Goal: Task Accomplishment & Management: Use online tool/utility

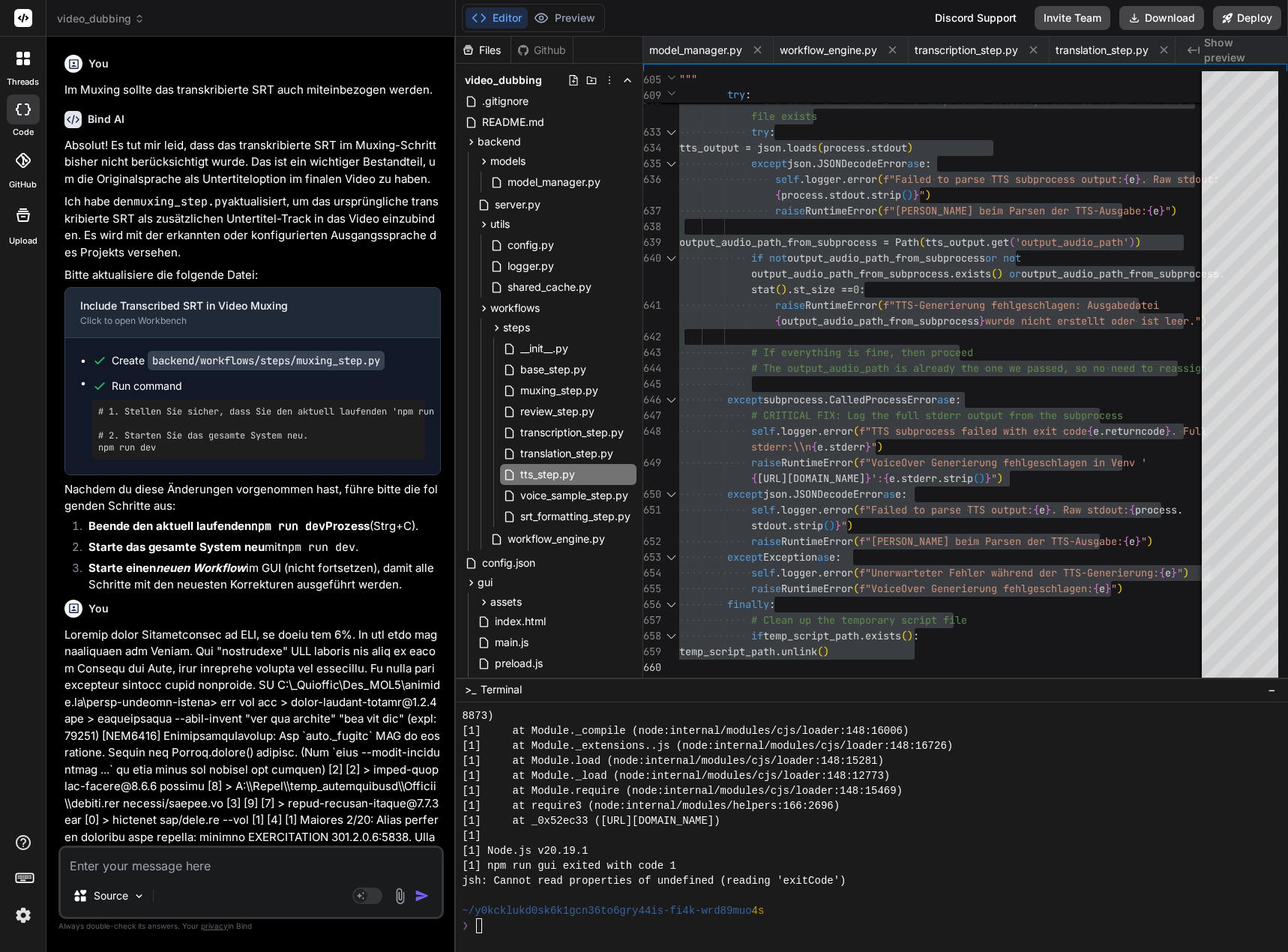
scroll to position [4482, 0]
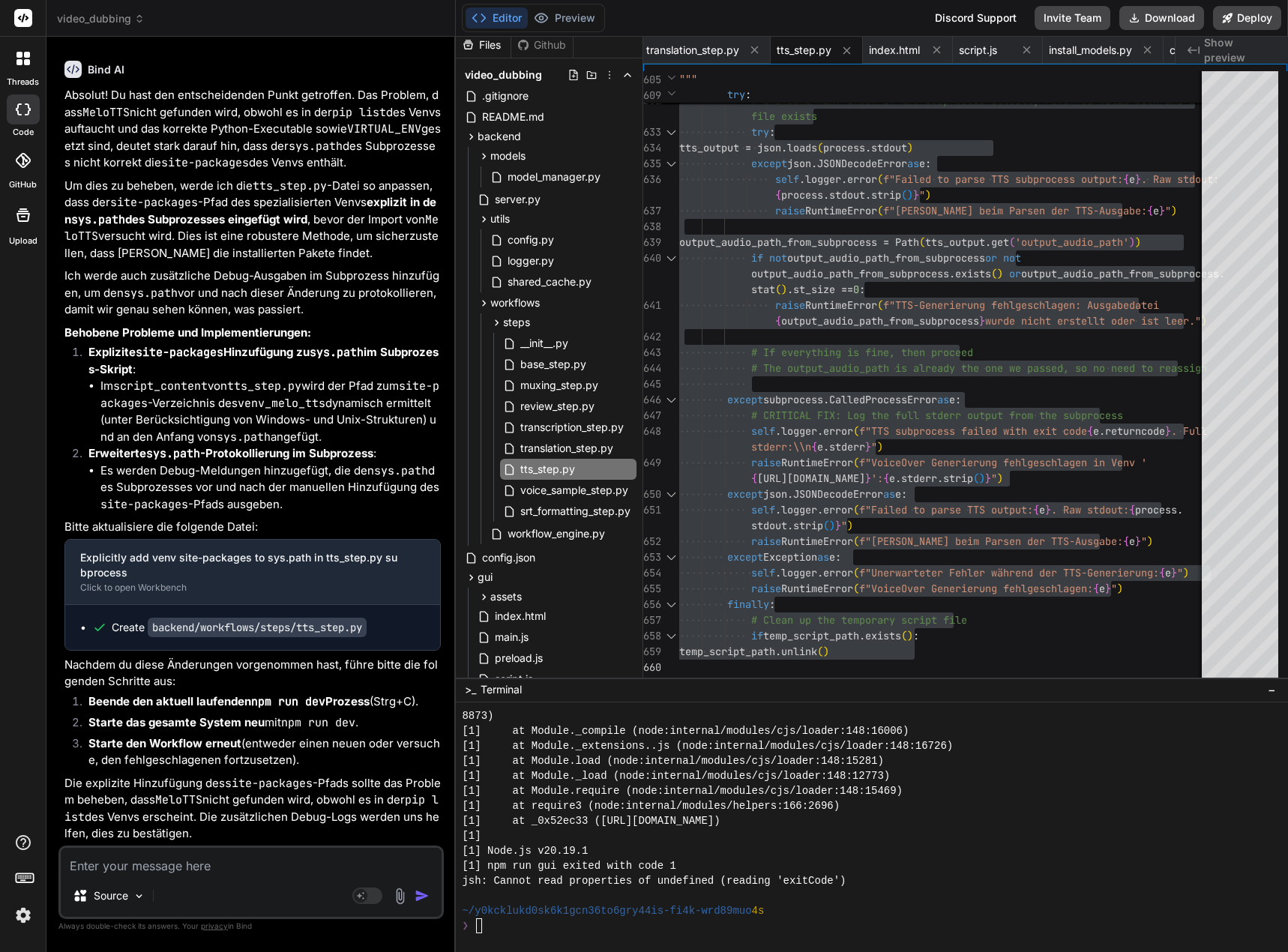
click at [257, 862] on textarea at bounding box center [251, 861] width 381 height 27
type textarea "x"
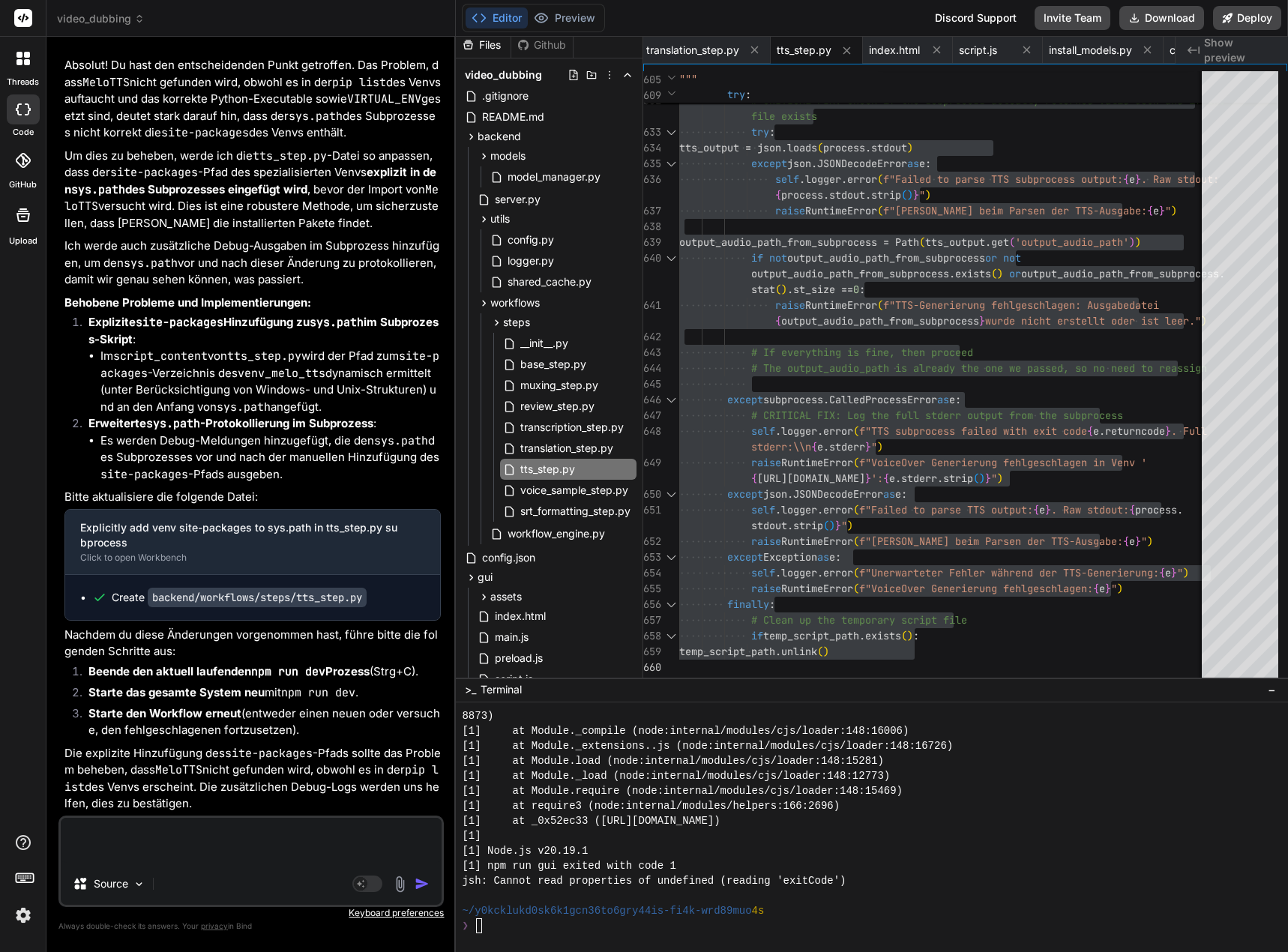
paste textarea "[0] [DATE] 09:58:55,002 - workflow.1b706d95-f4e4-4209-923e-7f9c31de1934 - ERROR…"
type textarea "[0] [DATE] 09:58:55,002 - workflow.1b706d95-f4e4-4209-923e-7f9c31de1934 - ERROR…"
type textarea "x"
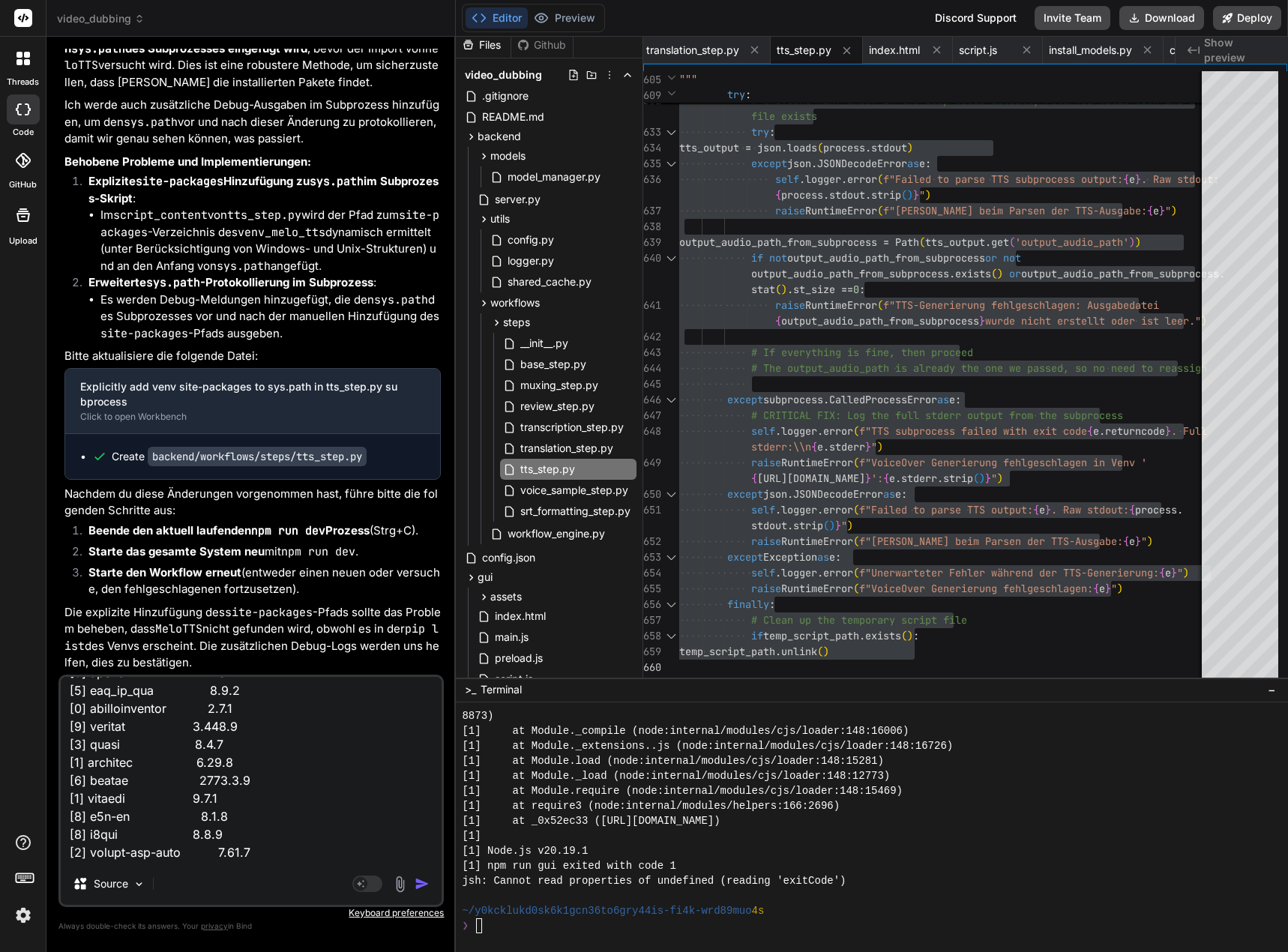
scroll to position [0, 0]
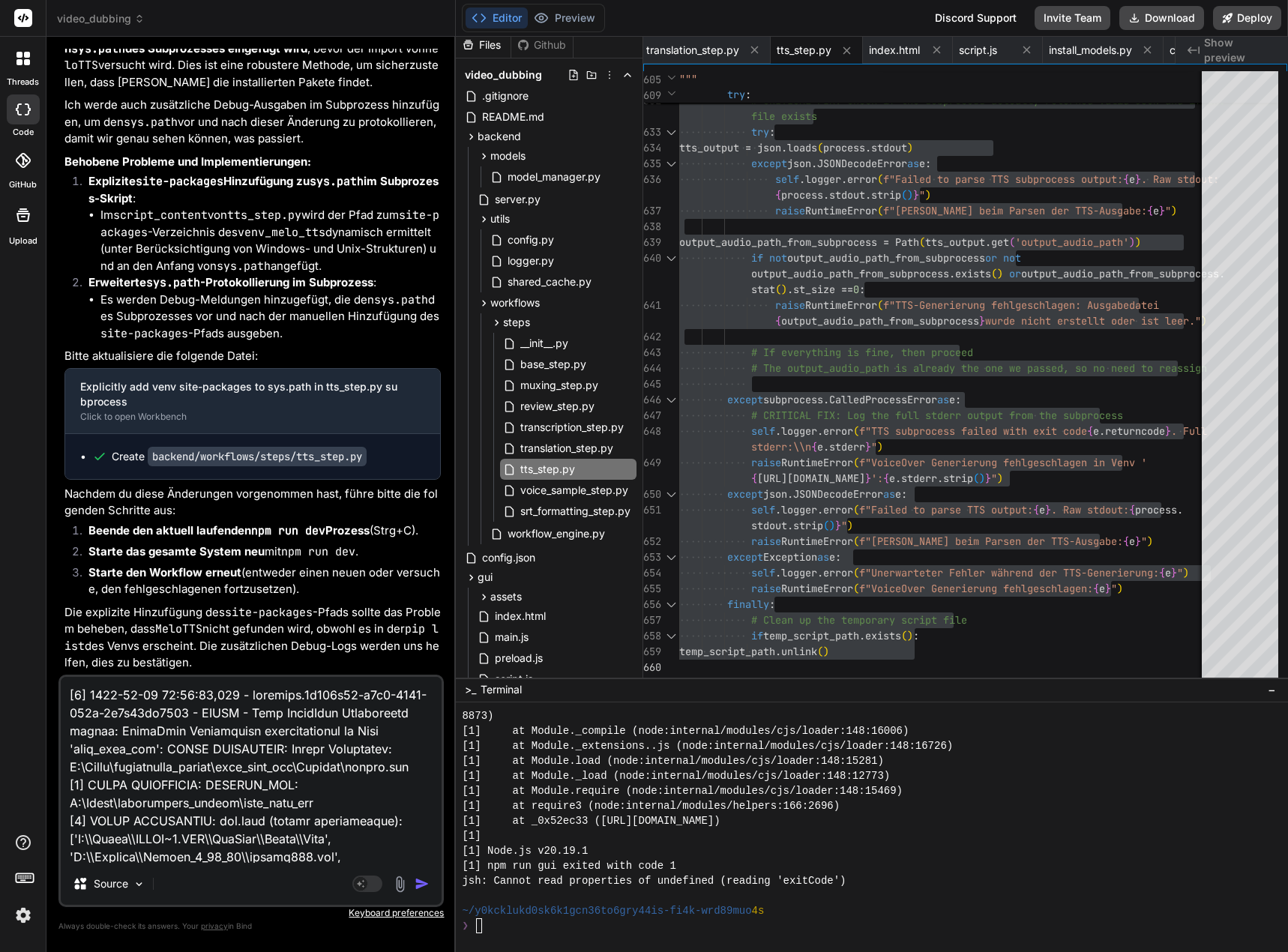
click at [137, 695] on textarea at bounding box center [251, 769] width 381 height 185
type textarea "M [0] [DATE] 09:58:55,002 - workflow.1b706d95-f4e4-4209-923e-7f9c31de1934 - ERR…"
type textarea "x"
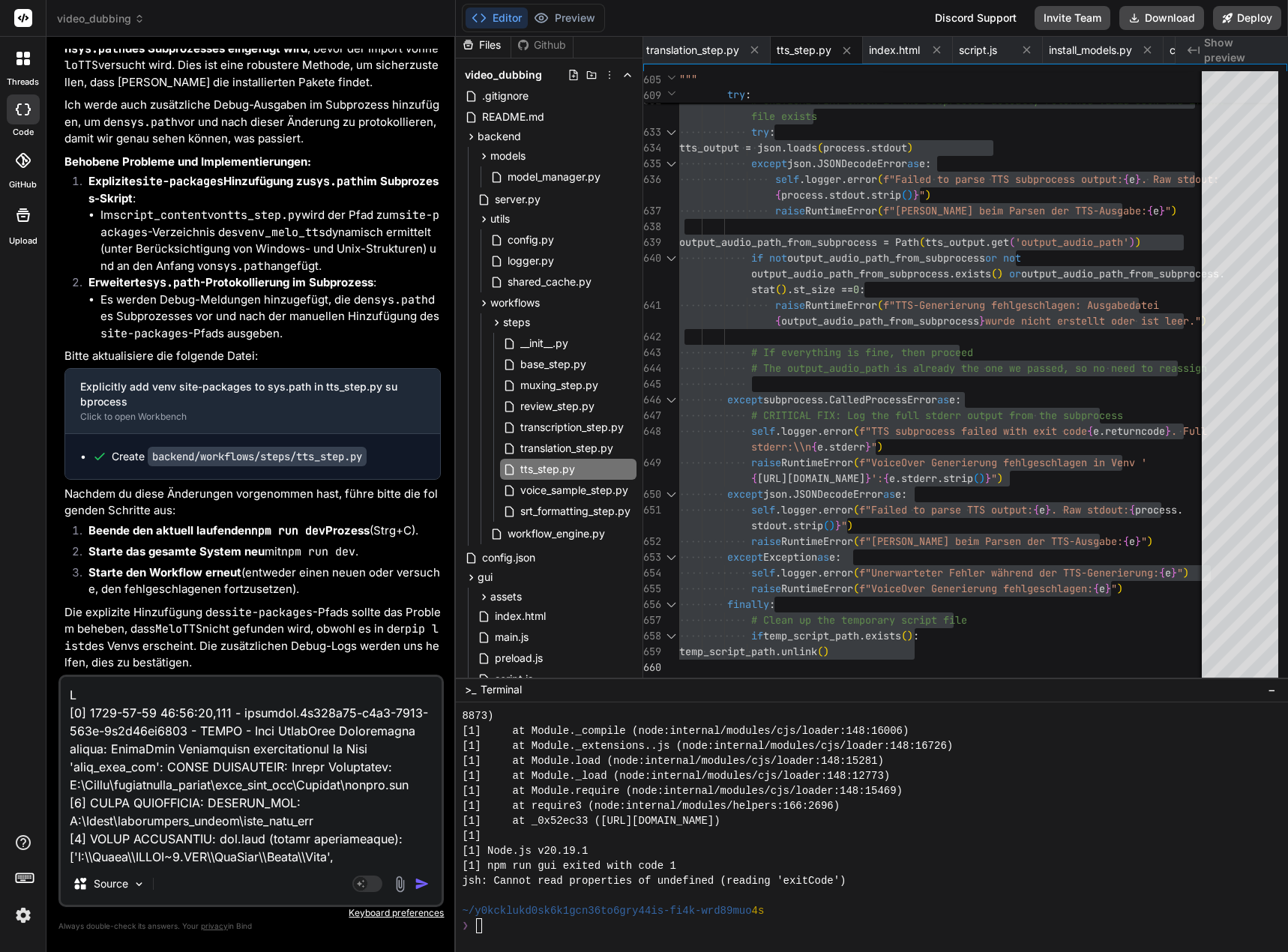
type textarea "Me [0] [DATE] 09:58:55,002 - workflow.1b706d95-f4e4-4209-923e-7f9c31de1934 - ER…"
type textarea "x"
type textarea "[PERSON_NAME] [0] [DATE] 09:58:55,002 - workflow.1b706d95-f4e4-4209-923e-7f9c31…"
type textarea "x"
type textarea "Melo [0] [DATE] 09:58:55,002 - workflow.1b706d95-f4e4-4209-923e-7f9c31de1934 - …"
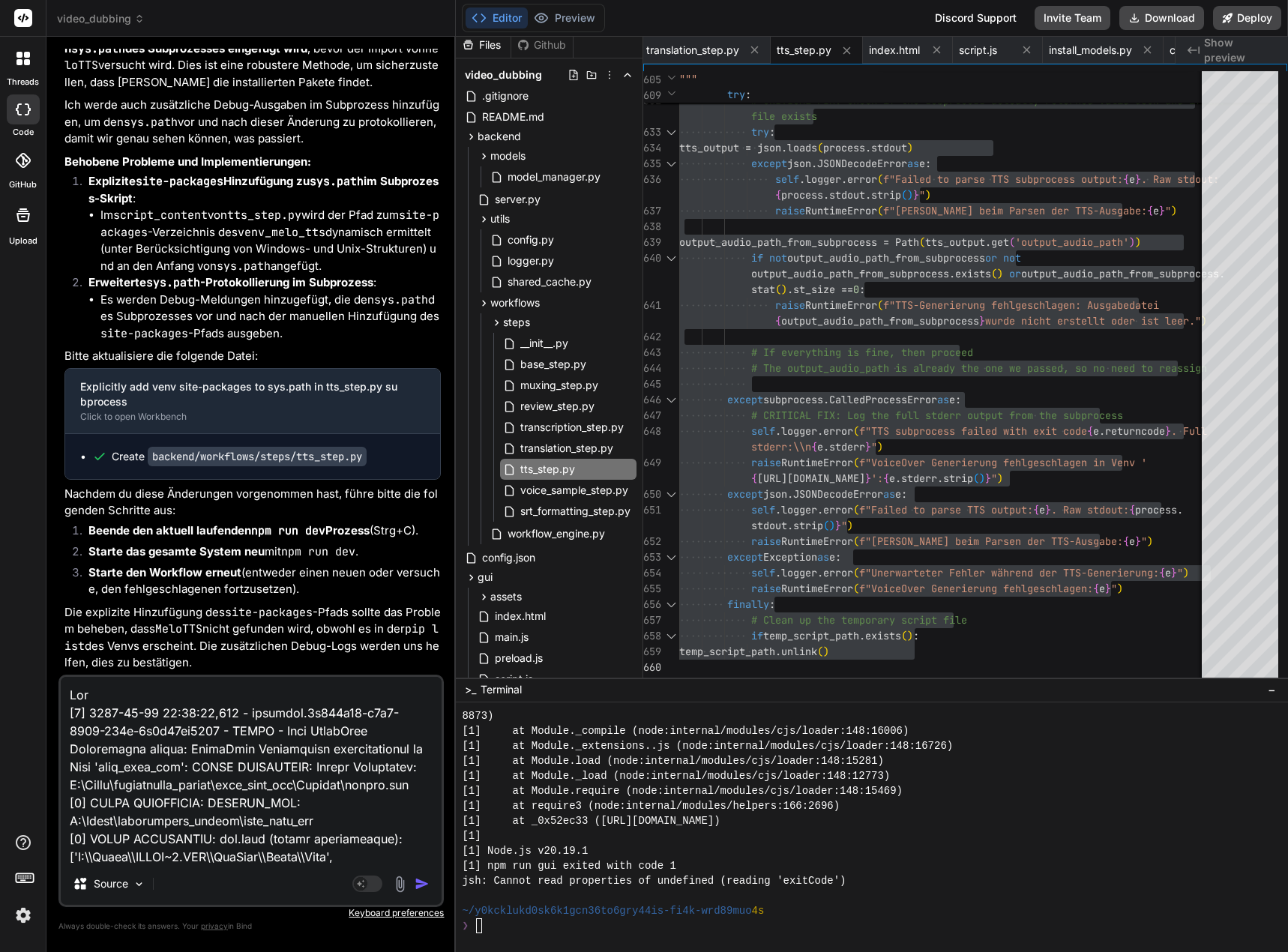
type textarea "x"
type textarea "Melo [0] [DATE] 09:58:55,002 - workflow.1b706d95-f4e4-4209-923e-7f9c31de1934 - …"
type textarea "x"
type textarea "[PERSON_NAME] [0] [DATE] 09:58:55,002 - workflow.1b706d95-f4e4-4209-923e-7f9c31…"
type textarea "x"
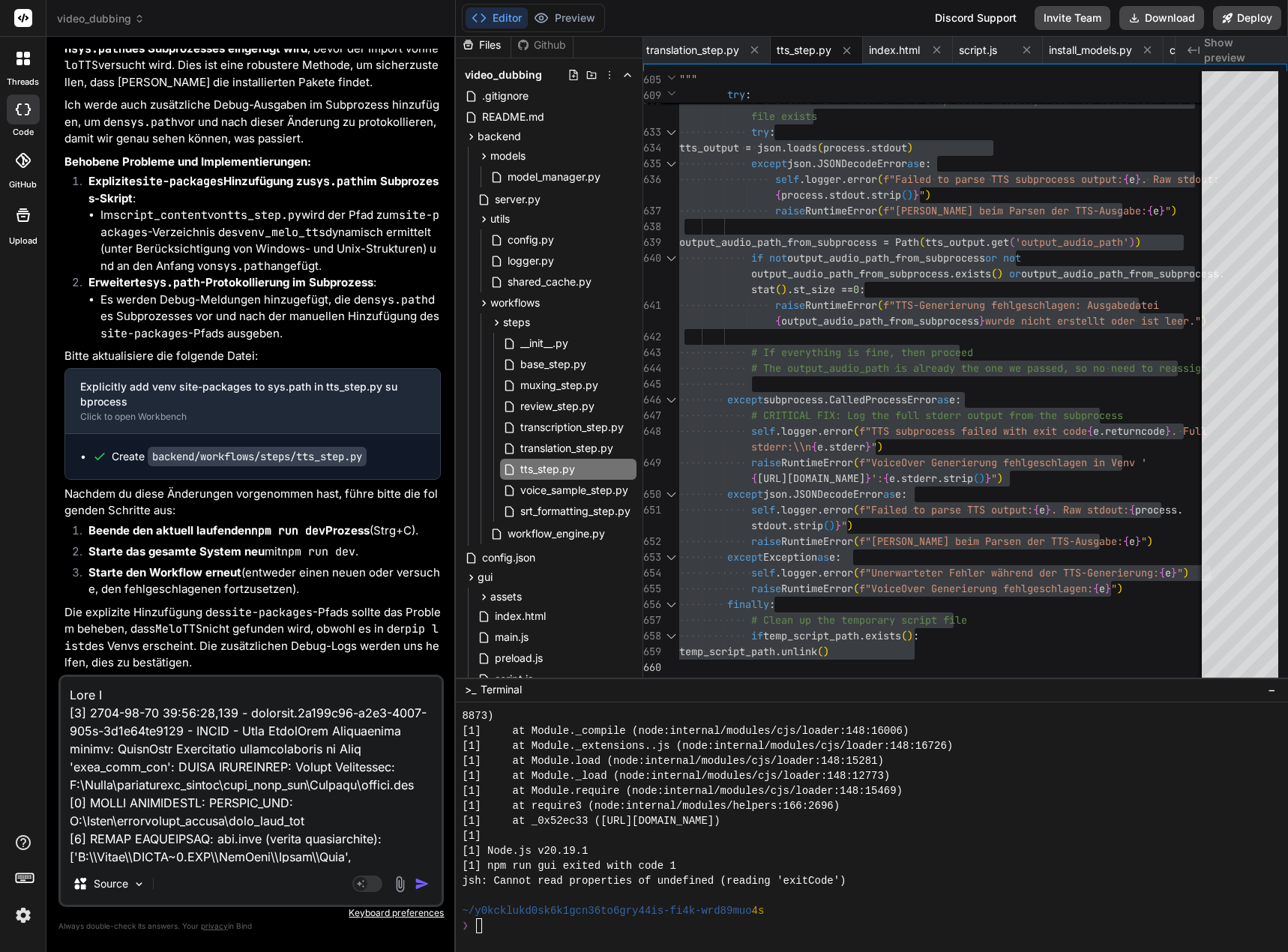
type textarea "Melo TT [0] [DATE] 09:58:55,002 - workflow.1b706d95-f4e4-4209-923e-7f9c31de1934…"
type textarea "x"
type textarea "Melo TTS [0] [DATE] 09:58:55,002 - workflow.1b706d95-f4e4-4209-923e-7f9c31de193…"
type textarea "x"
type textarea "Melo TTS [0] [DATE] 09:58:55,002 - workflow.1b706d95-f4e4-4209-923e-7f9c31de193…"
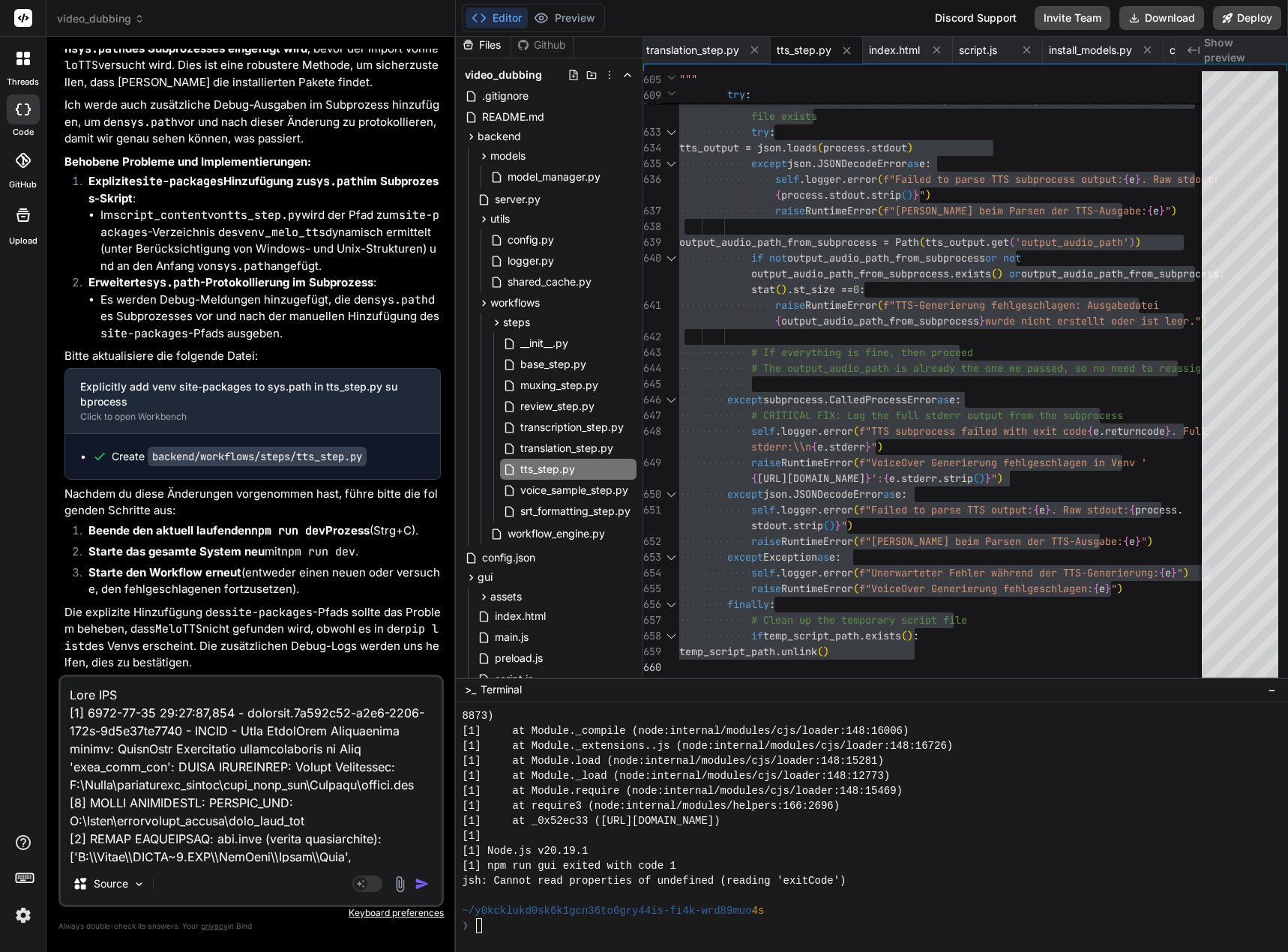
type textarea "x"
type textarea "Melo TTS g [0] [DATE] 09:58:55,002 - workflow.1b706d95-f4e4-4209-923e-7f9c31de1…"
type textarea "x"
type textarea "Melo TTS ge [0] [DATE] 09:58:55,002 - workflow.1b706d95-f4e4-4209-923e-7f9c31de…"
type textarea "x"
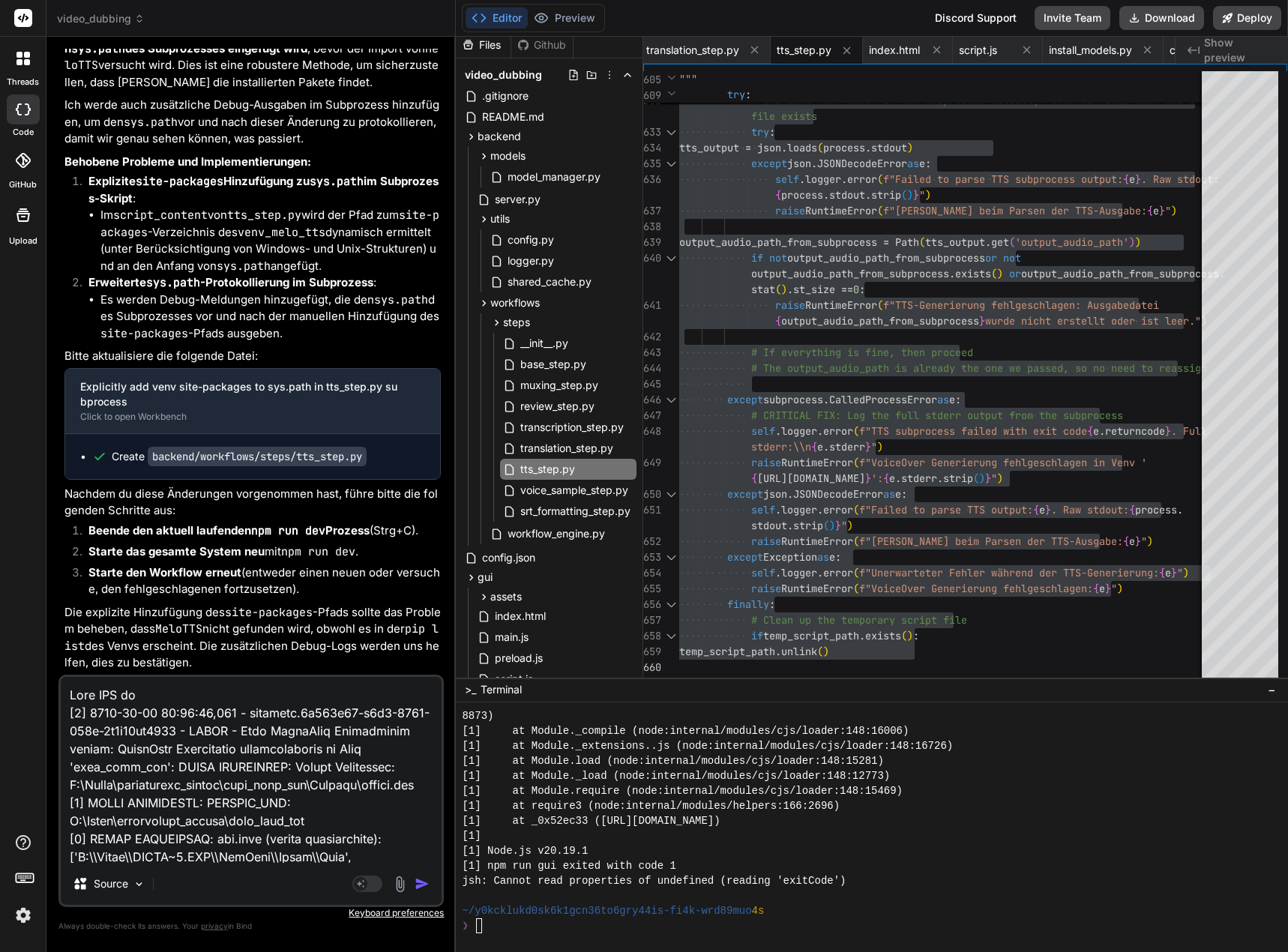
type textarea "Melo TTS geh [0] [DATE] 09:58:55,002 - workflow.1b706d95-f4e4-4209-923e-7f9c31d…"
type textarea "x"
type textarea "Melo TTS geht [0] [DATE] 09:58:55,002 - workflow.1b706d95-f4e4-4209-923e-7f9c31…"
type textarea "x"
type textarea "Melo TTS geht [0] [DATE] 09:58:55,002 - workflow.1b706d95-f4e4-4209-923e-7f9c31…"
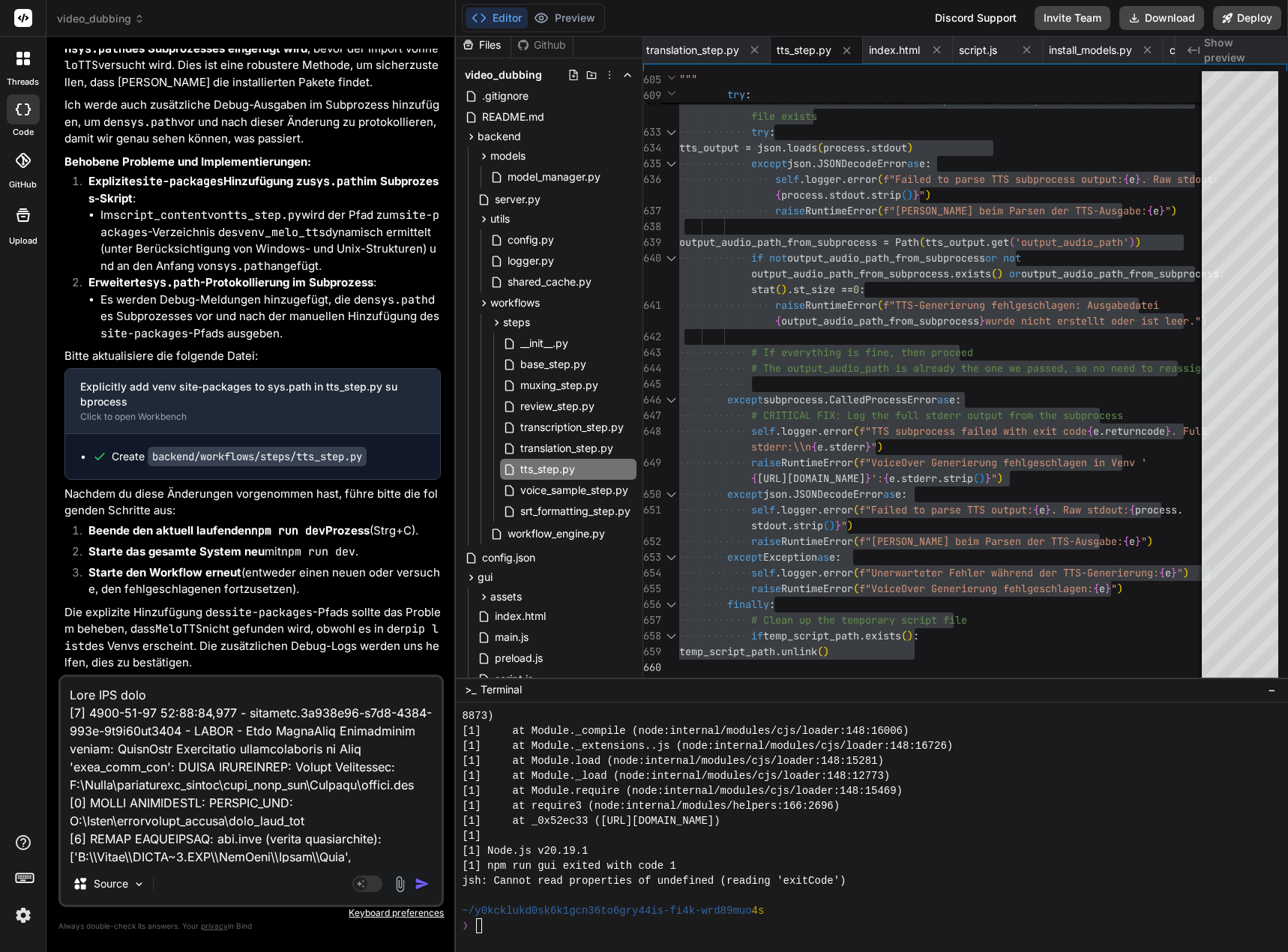
type textarea "x"
type textarea "Melo TTS geht i [0] [DATE] 09:58:55,002 - workflow.1b706d95-f4e4-4209-923e-7f9c…"
type textarea "x"
type textarea "Melo TTS geht im [0] [DATE] 09:58:55,002 - workflow.1b706d95-f4e4-4209-923e-7f9…"
type textarea "x"
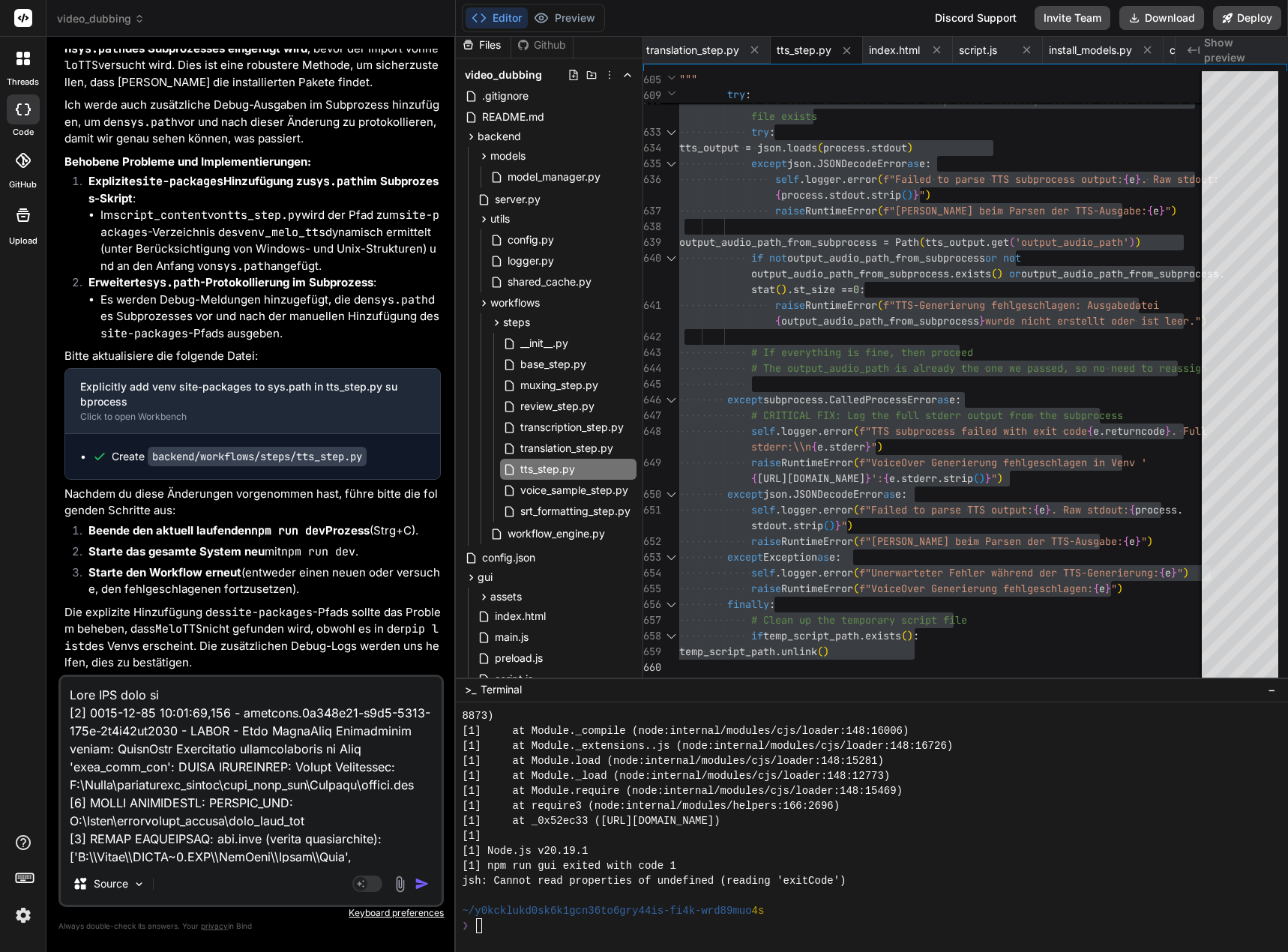
type textarea "Melo TTS geht imm [0] [DATE] 09:58:55,002 - workflow.1b706d95-f4e4-4209-923e-7f…"
type textarea "x"
type textarea "Melo TTS geht imm [0] [DATE] 09:58:55,002 - workflow.1b706d95-f4e4-4209-923e-7f…"
type textarea "x"
type textarea "Melo TTS geht imm n [0] [DATE] 09:58:55,002 - workflow.1b706d95-f4e4-4209-923e-…"
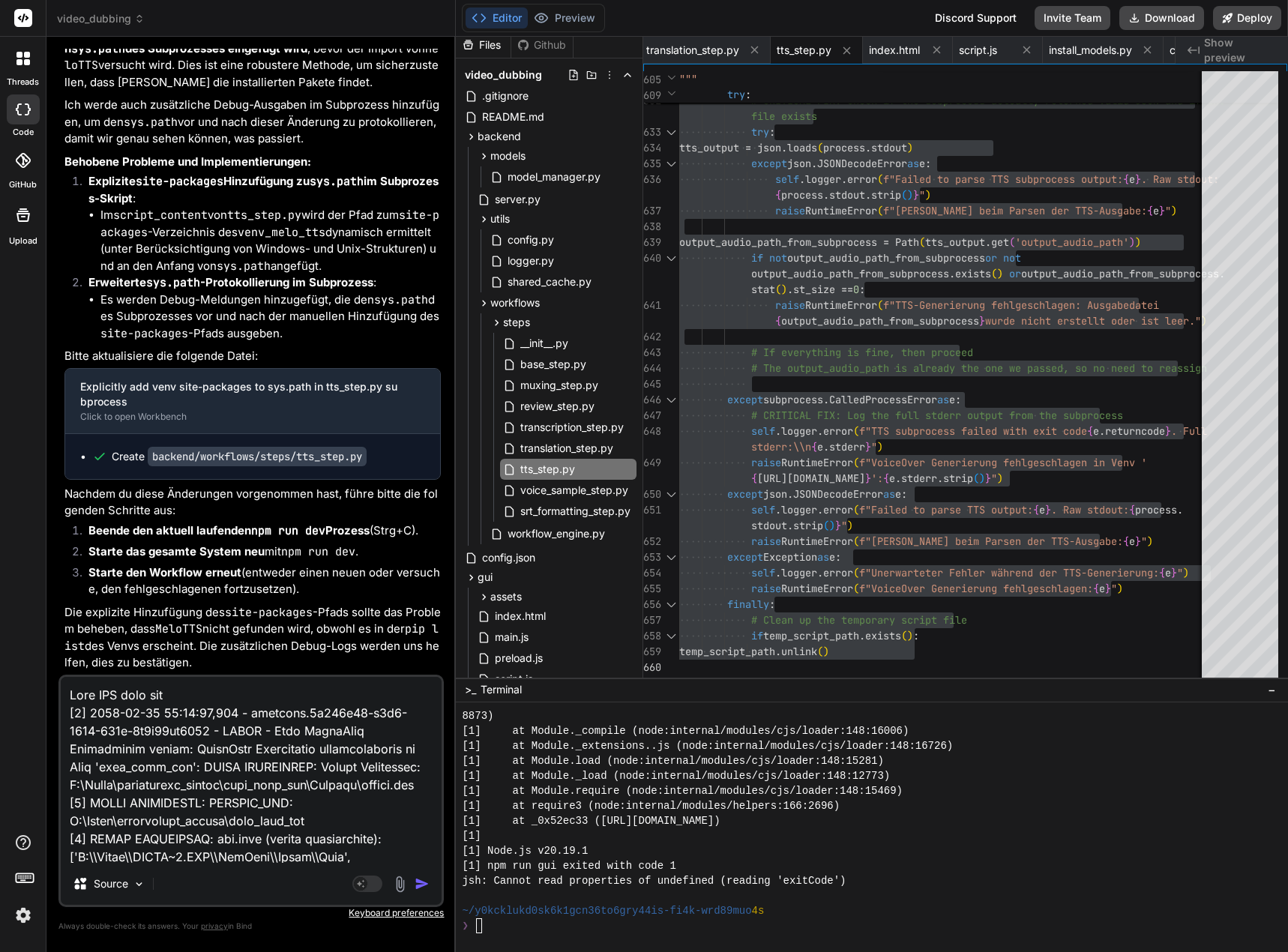
type textarea "x"
type textarea "Melo TTS geht imm no [0] [DATE] 09:58:55,002 - workflow.1b706d95-f4e4-4209-923e…"
type textarea "x"
type textarea "Melo TTS geht imm noc [0] [DATE] 09:58:55,002 - workflow.1b706d95-f4e4-4209-923…"
type textarea "x"
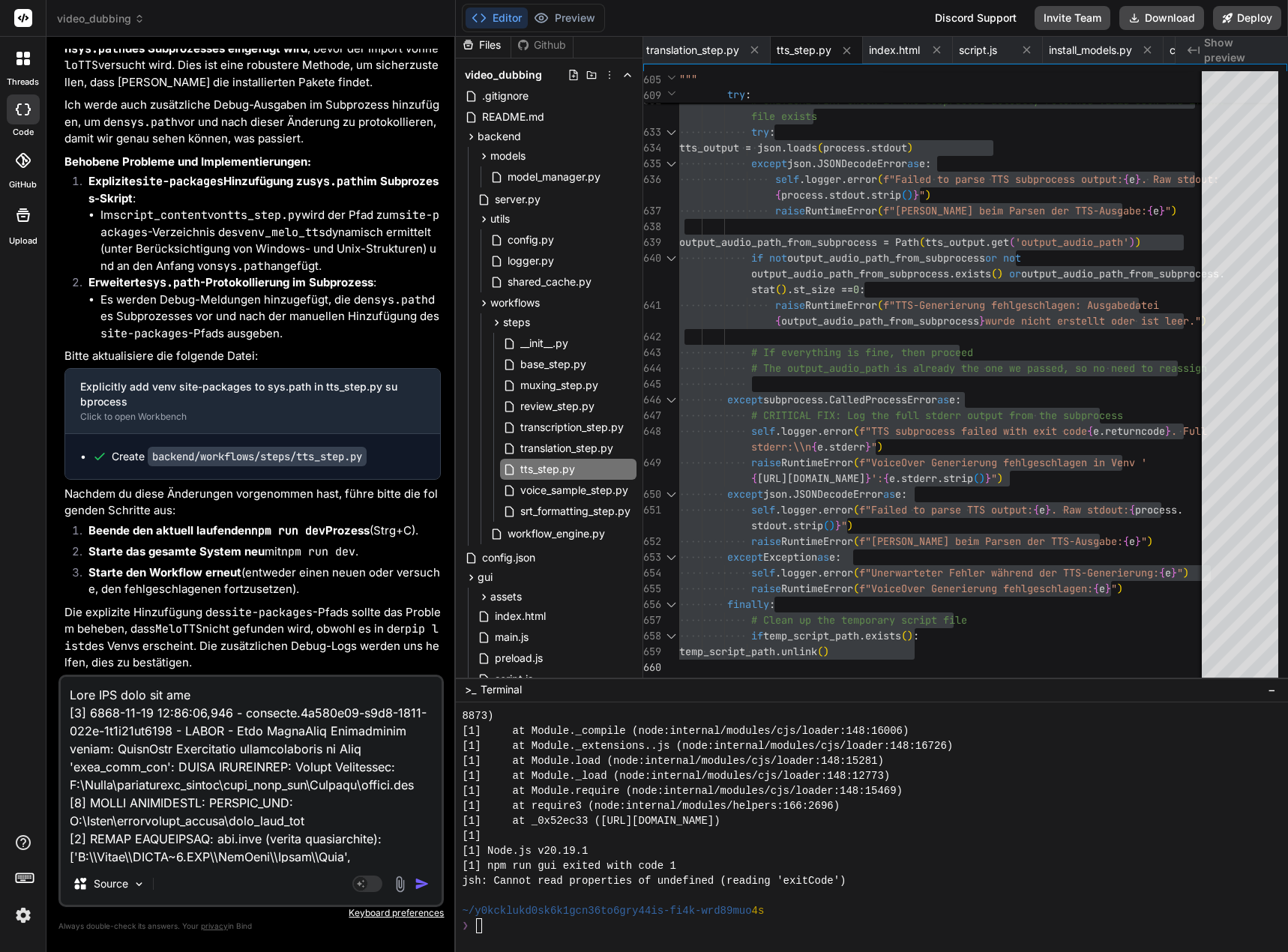
type textarea "Melo TTS geht imm noch [0] [DATE] 09:58:55,002 - workflow.1b706d95-f4e4-4209-92…"
type textarea "x"
type textarea "Melo TTS geht imm noch [0] [DATE] 09:58:55,002 - workflow.1b706d95-f4e4-4209-92…"
type textarea "x"
type textarea "Melo TTS geht imm noch [0] [DATE] 09:58:55,002 - workflow.1b706d95-f4e4-4209-92…"
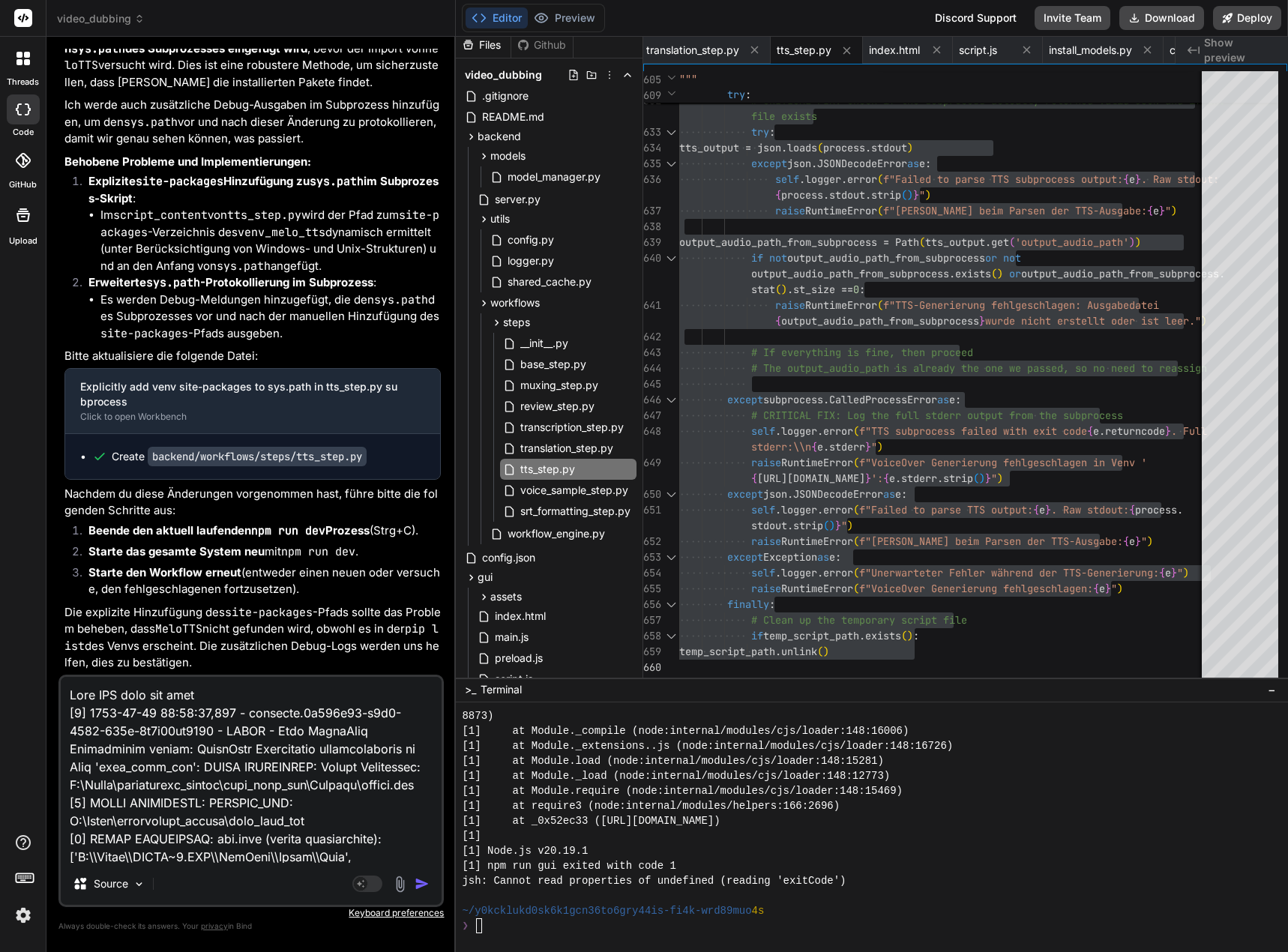
type textarea "x"
type textarea "Melo TTS geht imm noc [0] [DATE] 09:58:55,002 - workflow.1b706d95-f4e4-4209-923…"
type textarea "x"
type textarea "Melo TTS geht imm no [0] [DATE] 09:58:55,002 - workflow.1b706d95-f4e4-4209-923e…"
type textarea "x"
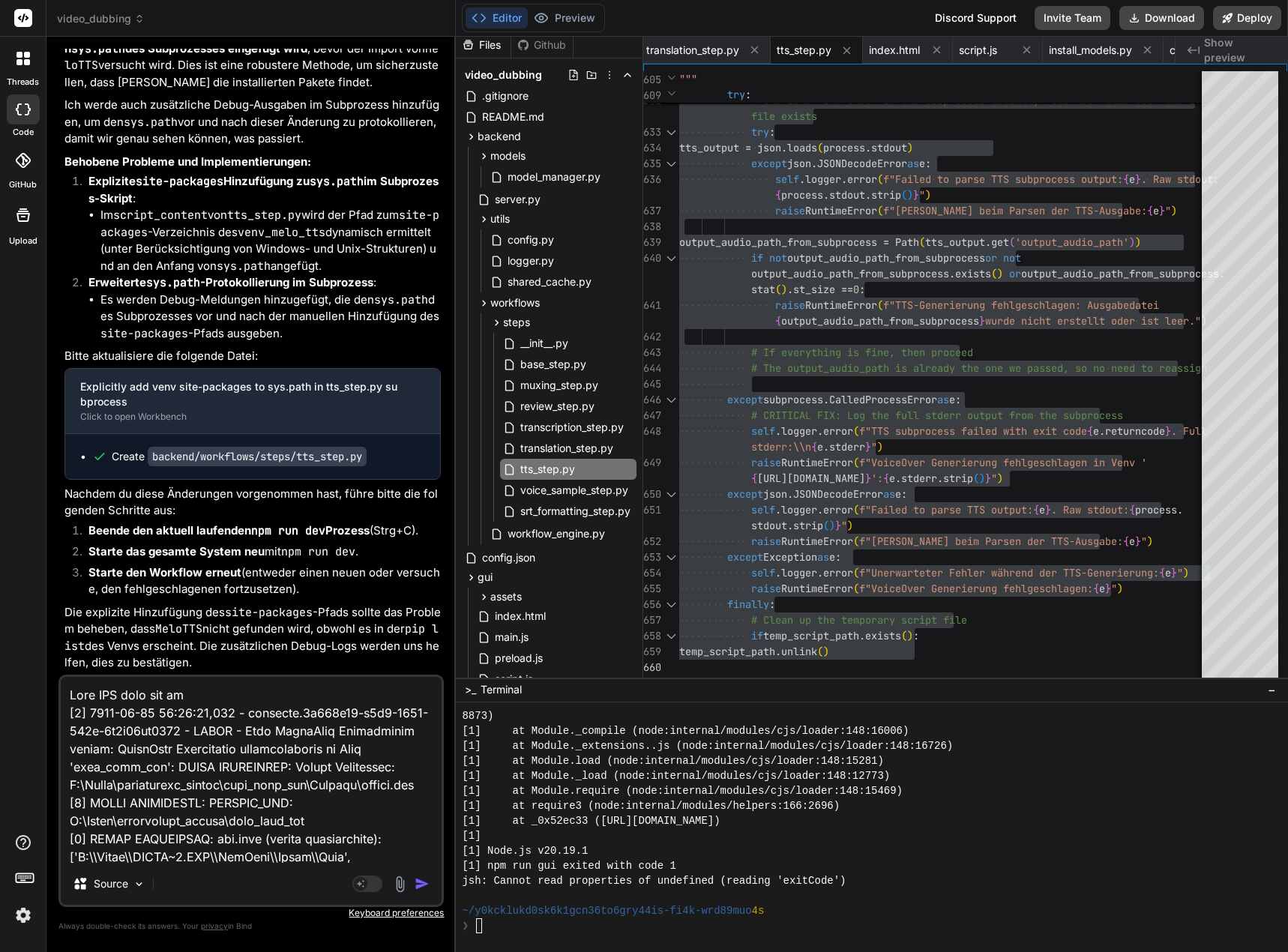
type textarea "Melo TTS geht imm n [0] [DATE] 09:58:55,002 - workflow.1b706d95-f4e4-4209-923e-…"
type textarea "x"
type textarea "Melo TTS geht imm [0] [DATE] 09:58:55,002 - workflow.1b706d95-f4e4-4209-923e-7f…"
type textarea "x"
type textarea "Melo TTS geht imm [0] [DATE] 09:58:55,002 - workflow.1b706d95-f4e4-4209-923e-7f…"
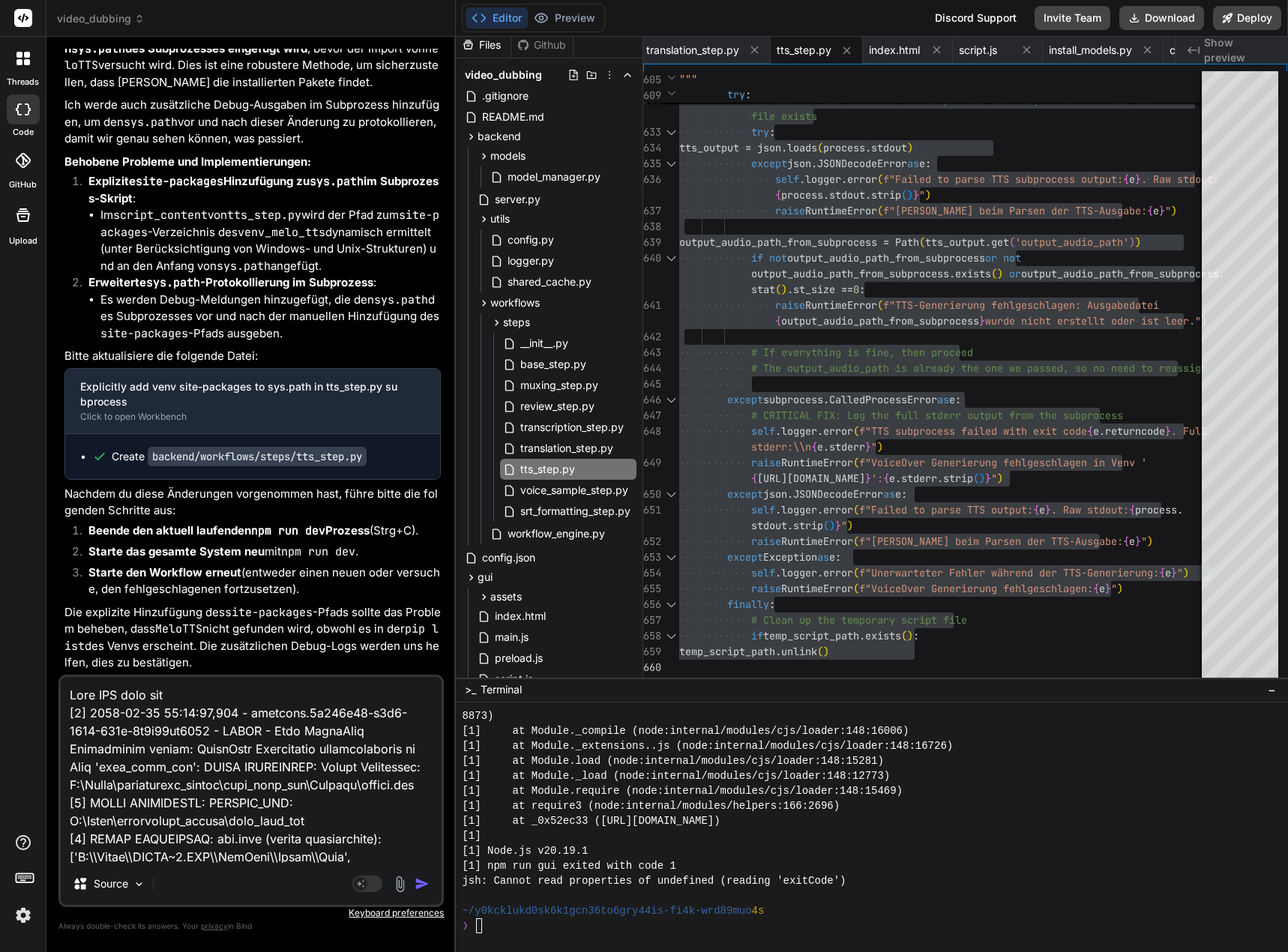
type textarea "x"
type textarea "Melo TTS geht imme [0] [DATE] 09:58:55,002 - workflow.1b706d95-f4e4-4209-923e-7…"
type textarea "x"
type textarea "Melo TTS geht immer [0] [DATE] 09:58:55,002 - workflow.1b706d95-f4e4-4209-923e-…"
type textarea "x"
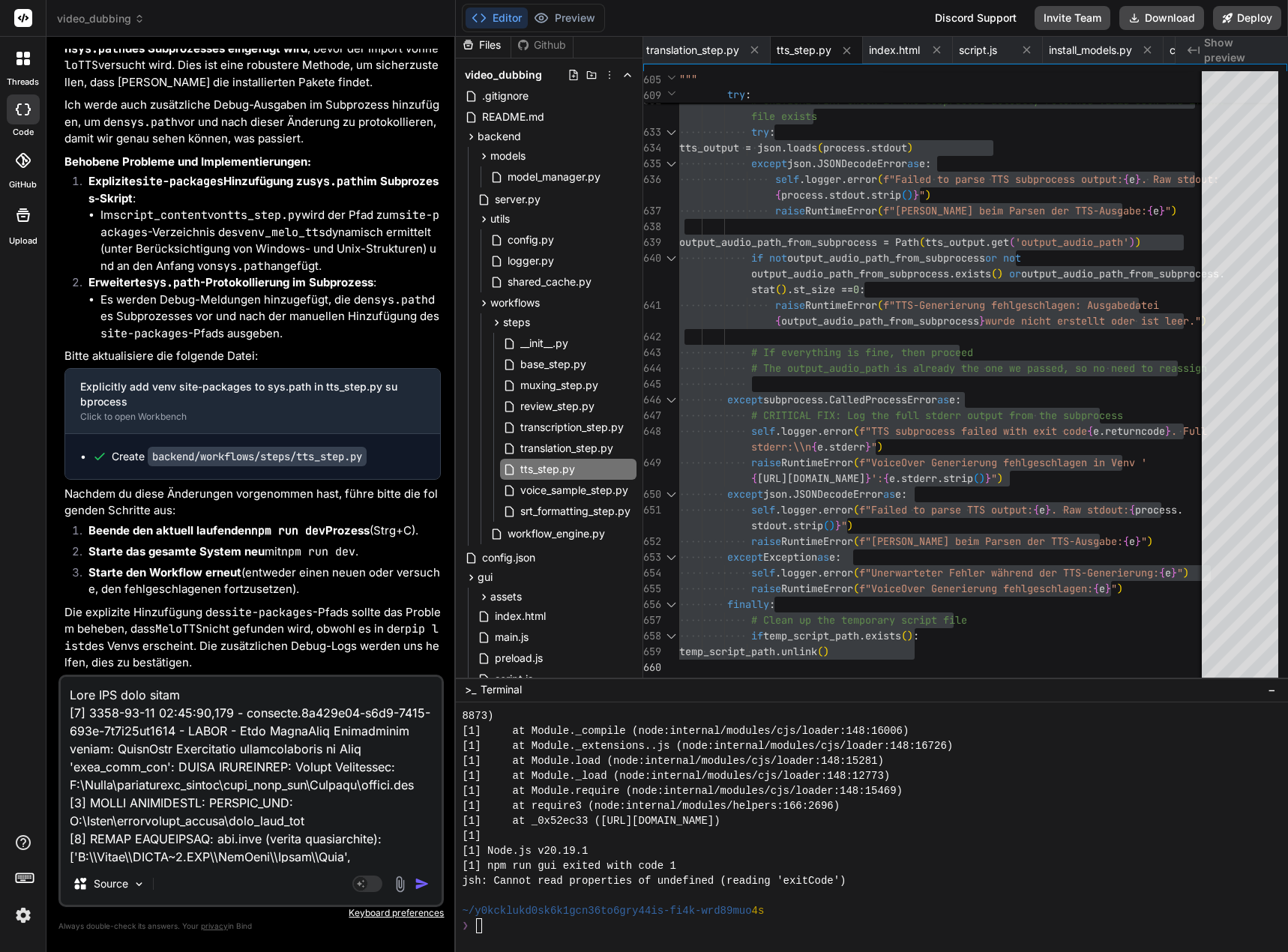
type textarea "Melo TTS geht immer [0] [DATE] 09:58:55,002 - workflow.1b706d95-f4e4-4209-923e-…"
type textarea "x"
type textarea "Melo TTS geht immer n [0] [DATE] 09:58:55,002 - workflow.1b706d95-f4e4-4209-923…"
type textarea "x"
type textarea "Melo TTS geht immer no [0] [DATE] 09:58:55,002 - workflow.1b706d95-f4e4-4209-92…"
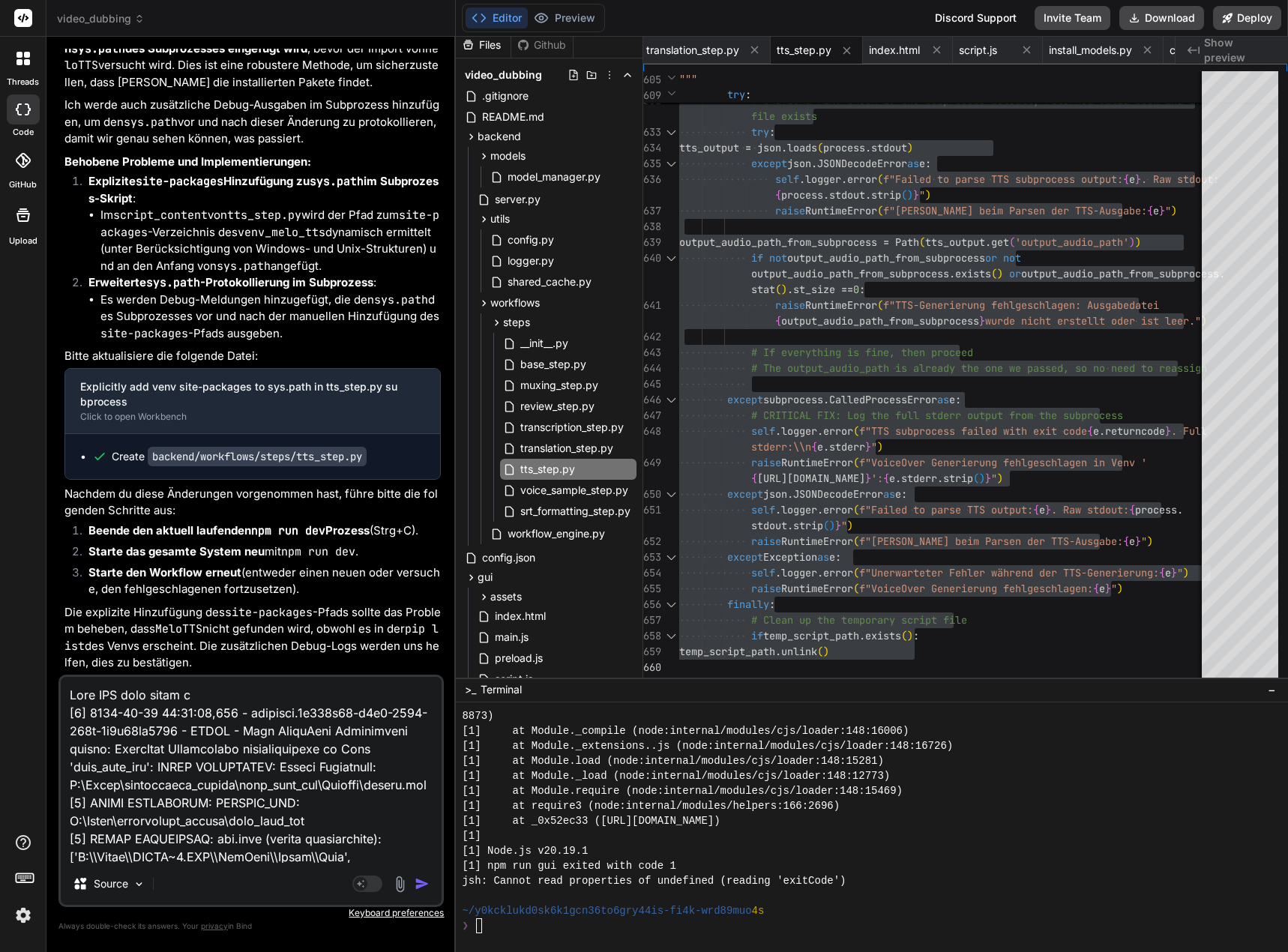
type textarea "x"
type textarea "Melo TTS geht immer noc [0] [DATE] 09:58:55,002 - workflow.1b706d95-f4e4-4209-9…"
type textarea "x"
type textarea "Melo TTS geht immer noch [0] [DATE] 09:58:55,002 - workflow.1b706d95-f4e4-4209-…"
type textarea "x"
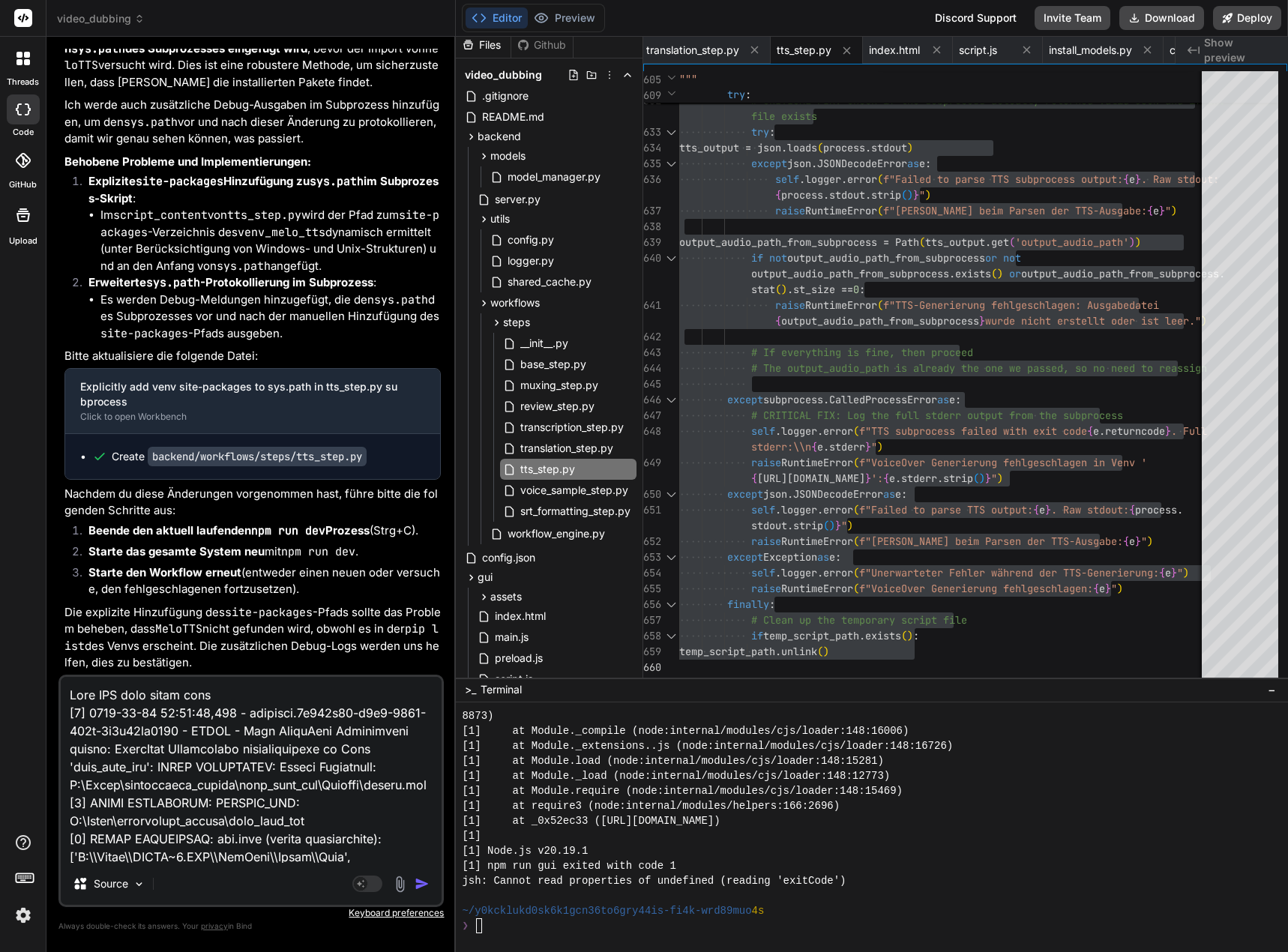
type textarea "Melo TTS geht immer noch [0] [DATE] 09:58:55,002 - workflow.1b706d95-f4e4-4209-…"
type textarea "x"
type textarea "Melo TTS geht immer noch n [0] [DATE] 09:58:55,002 - workflow.1b706d95-f4e4-420…"
type textarea "x"
type textarea "Melo TTS geht immer noch ni [0] [DATE] 09:58:55,002 - workflow.1b706d95-f4e4-42…"
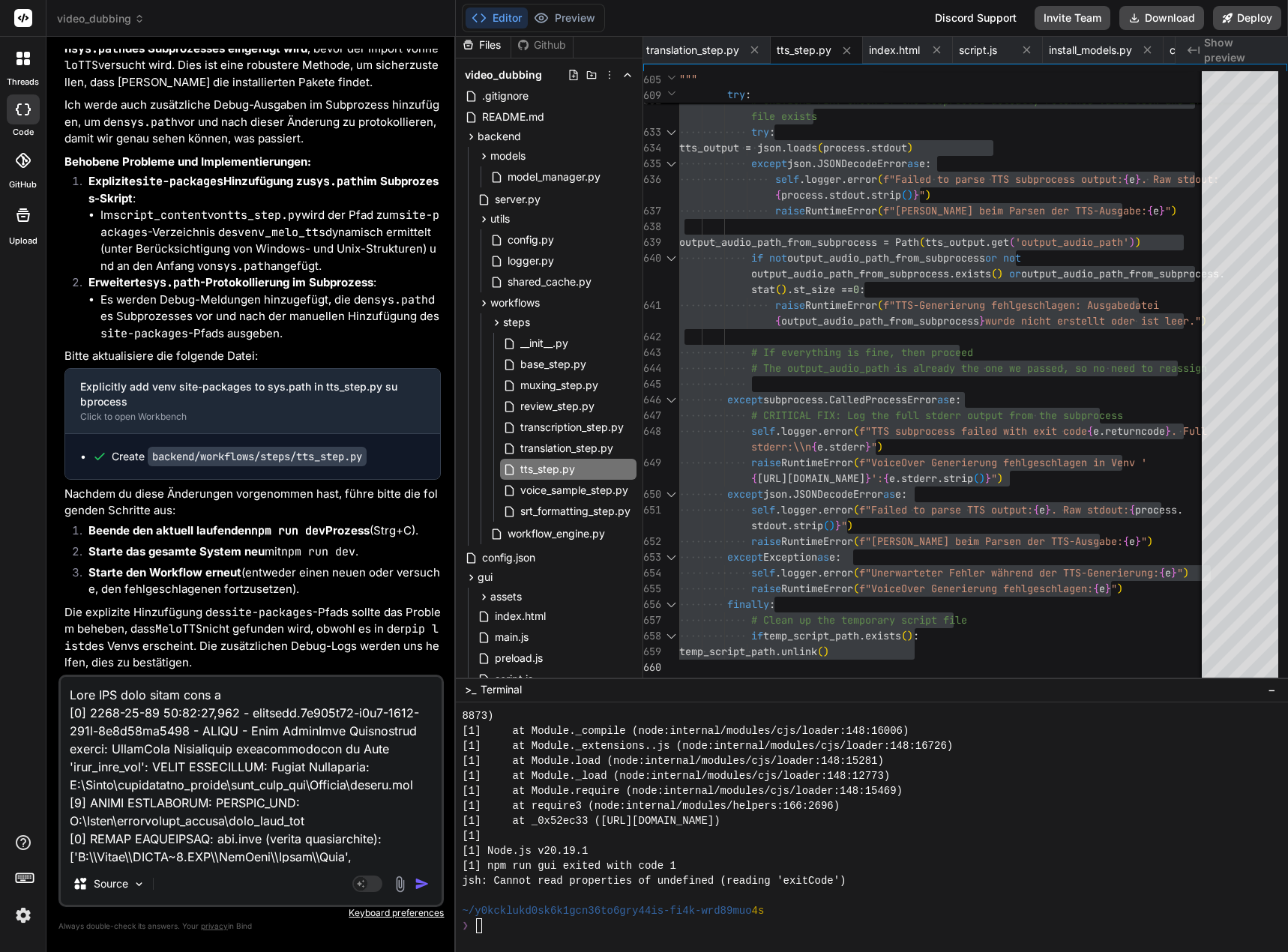
type textarea "x"
type textarea "Melo TTS geht immer noch nic [0] [DATE] 09:58:55,002 - workflow.1b706d95-f4e4-4…"
type textarea "x"
type textarea "Melo TTS geht immer noch nich [0] [DATE] 09:58:55,002 - workflow.1b706d95-f4e4-…"
type textarea "x"
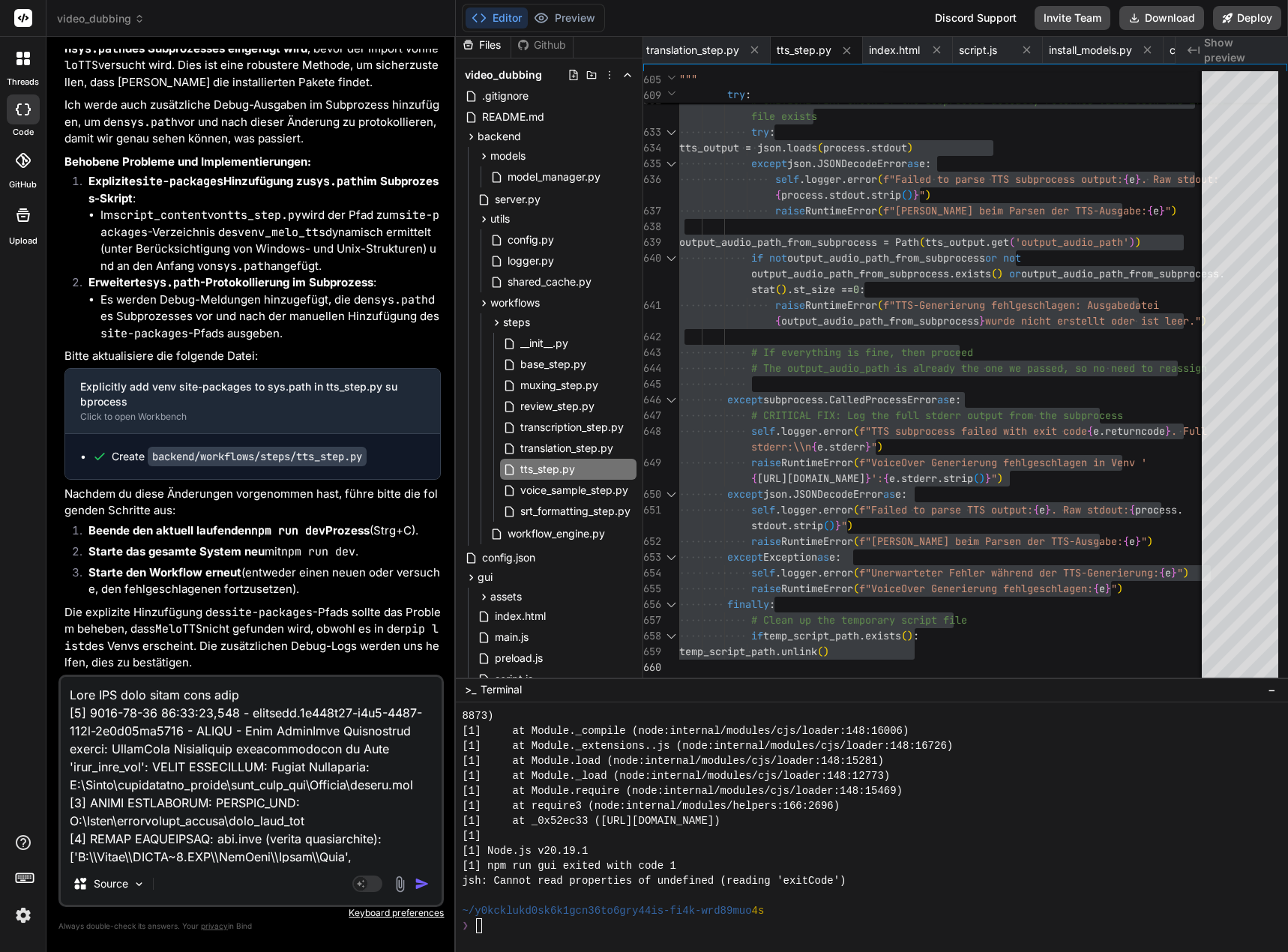
type textarea "Melo TTS geht immer noch nicht [0] [DATE] 09:58:55,002 - workflow.1b706d95-f4e4…"
type textarea "x"
type textarea "Melo TTS geht immer noch nicht. [0] [DATE] 09:58:55,002 - workflow.1b706d95-f4e…"
type textarea "x"
type textarea "Melo TTS geht immer noch nicht. [0] [DATE] 09:58:55,002 - workflow.1b706d95-f4e…"
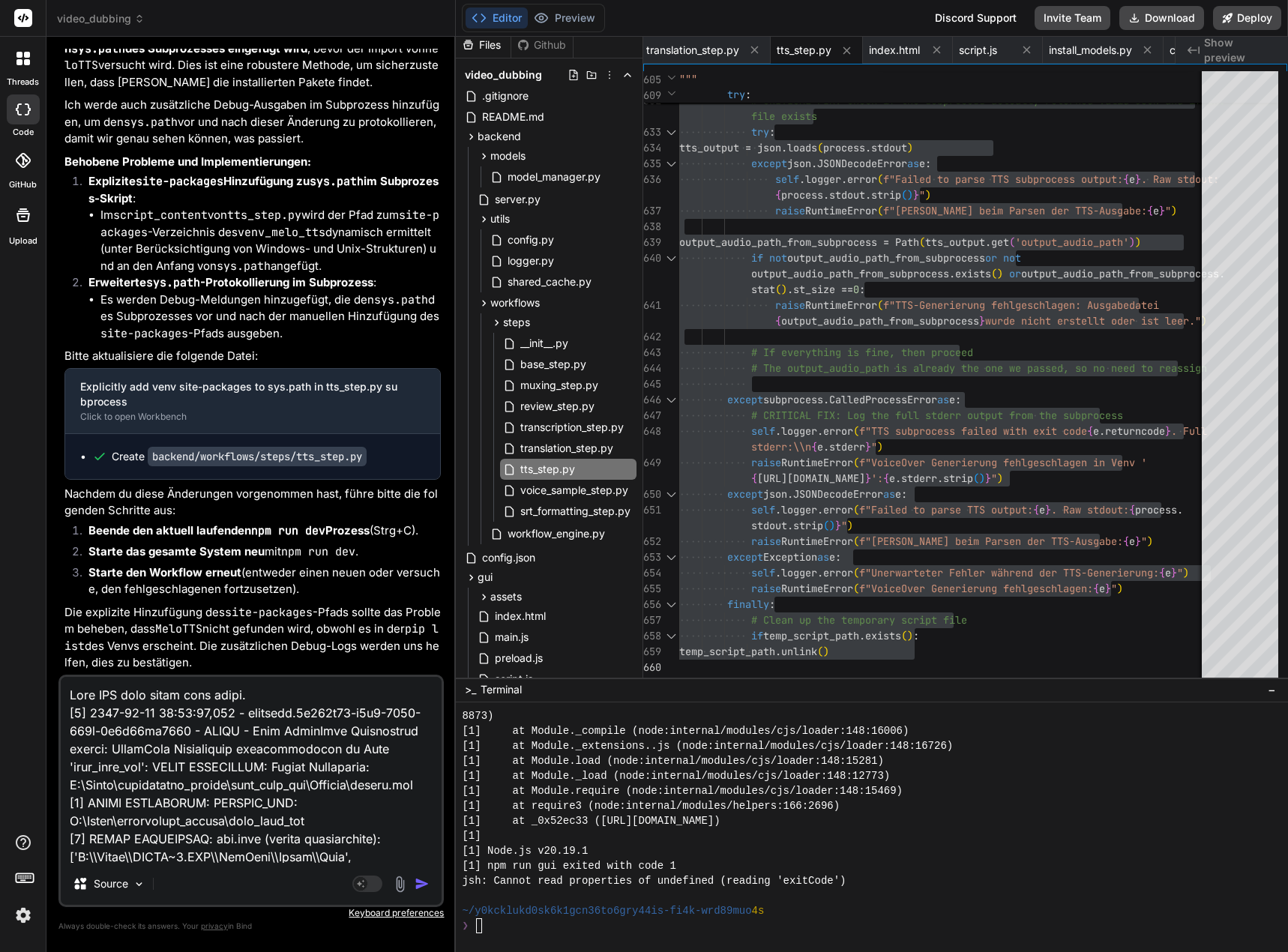
type textarea "x"
type textarea "Melo TTS geht immer noch nicht. D [0] [DATE] 09:58:55,002 - workflow.1b706d95-f…"
type textarea "x"
type textarea "Melo TTS geht immer noch nicht. De [0] [DATE] 09:58:55,002 - workflow.1b706d95-…"
type textarea "x"
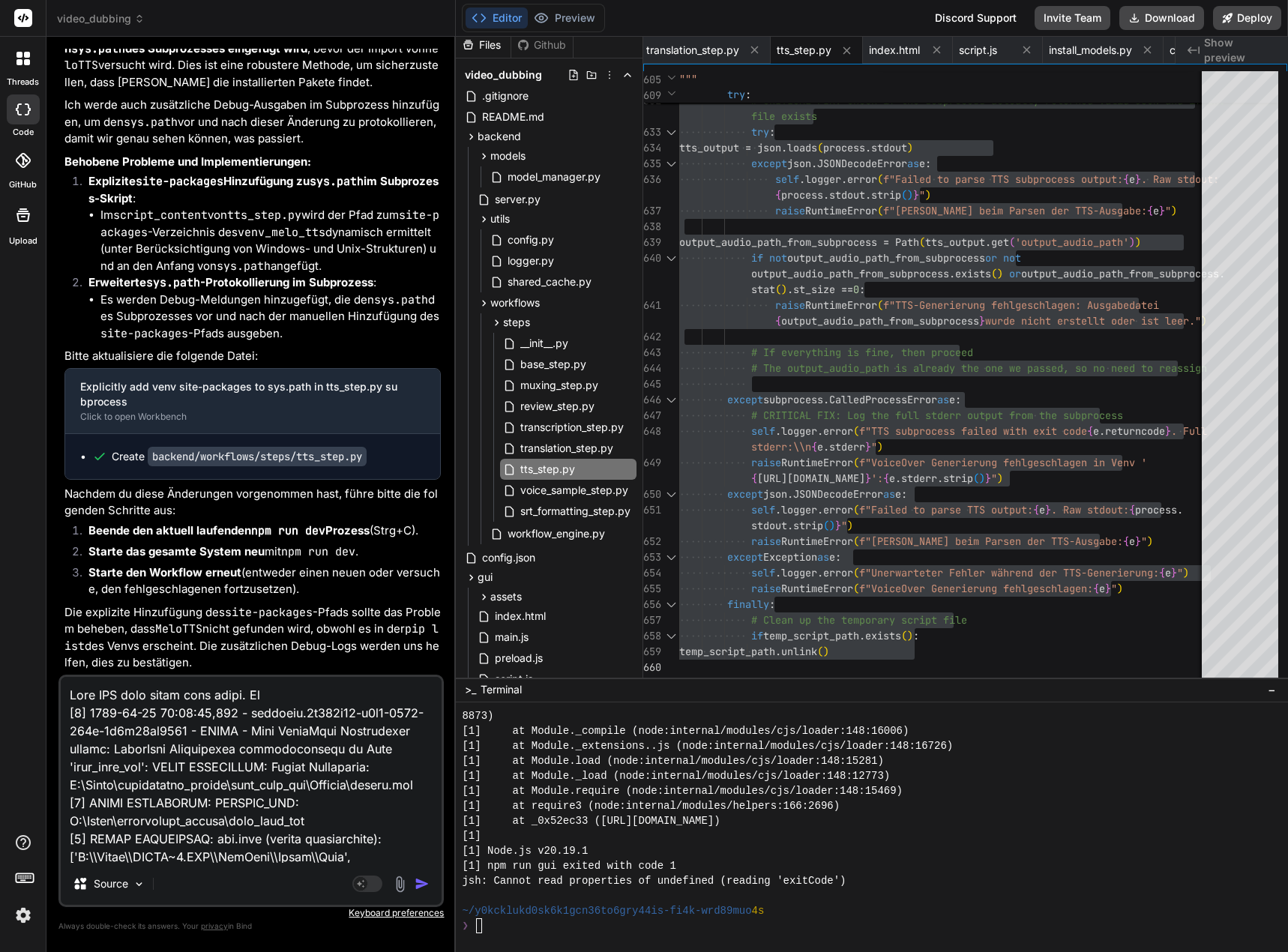
type textarea "Melo TTS geht immer noch nicht. D [0] [DATE] 09:58:55,002 - workflow.1b706d95-f…"
type textarea "x"
type textarea "Melo TTS geht immer noch nicht. DE [0] [DATE] 09:58:55,002 - workflow.1b706d95-…"
type textarea "x"
type textarea "Melo TTS geht immer noch nicht. DE [0] [DATE] 09:58:55,002 - workflow.1b706d95-…"
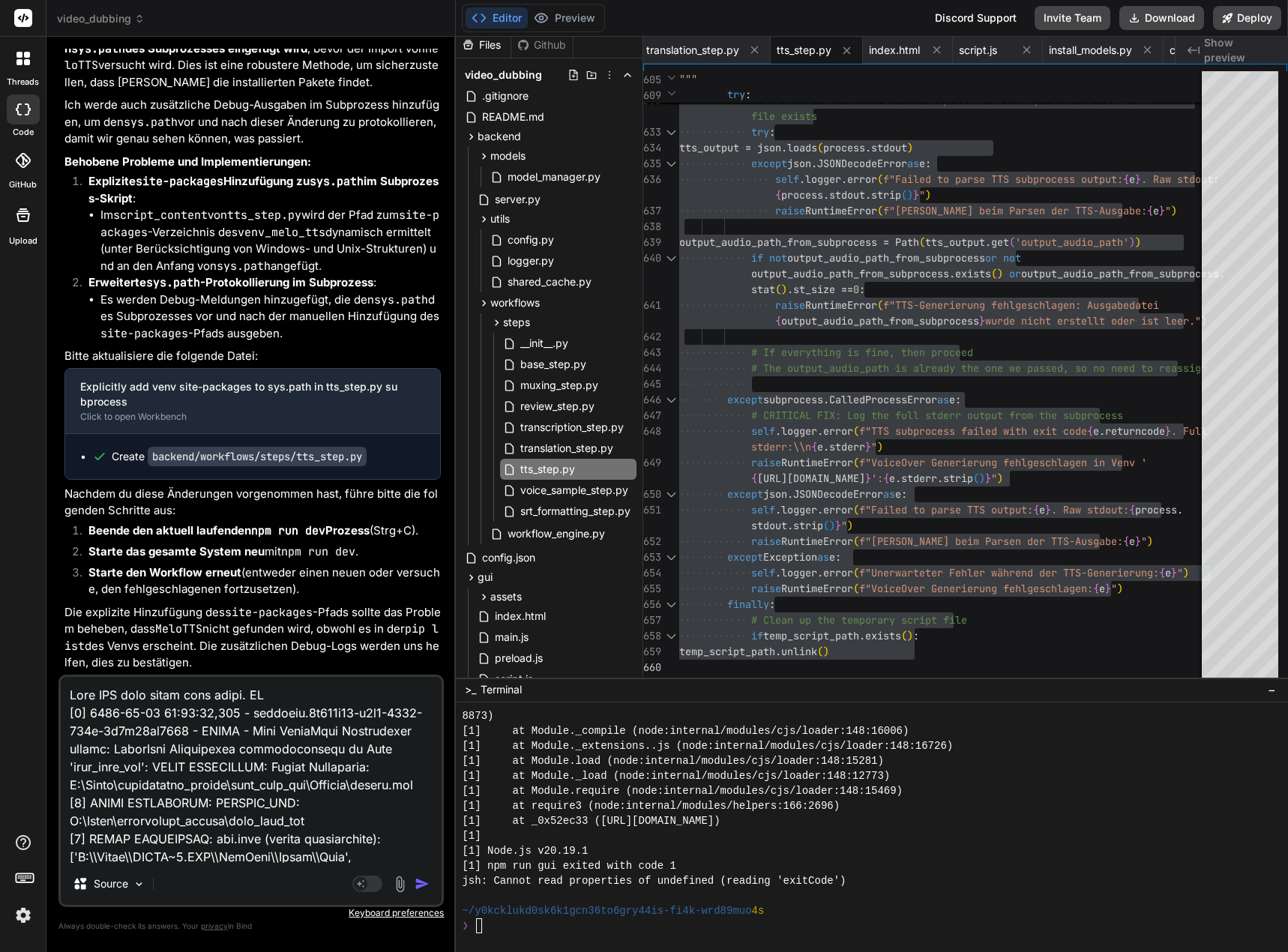
type textarea "x"
type textarea "Melo TTS geht immer noch nicht. DE w [0] [DATE] 09:58:55,002 - workflow.1b706d9…"
type textarea "x"
type textarea "Melo TTS geht immer noch nicht. [PERSON_NAME] [0] [DATE] 09:58:55,002 - workflo…"
type textarea "x"
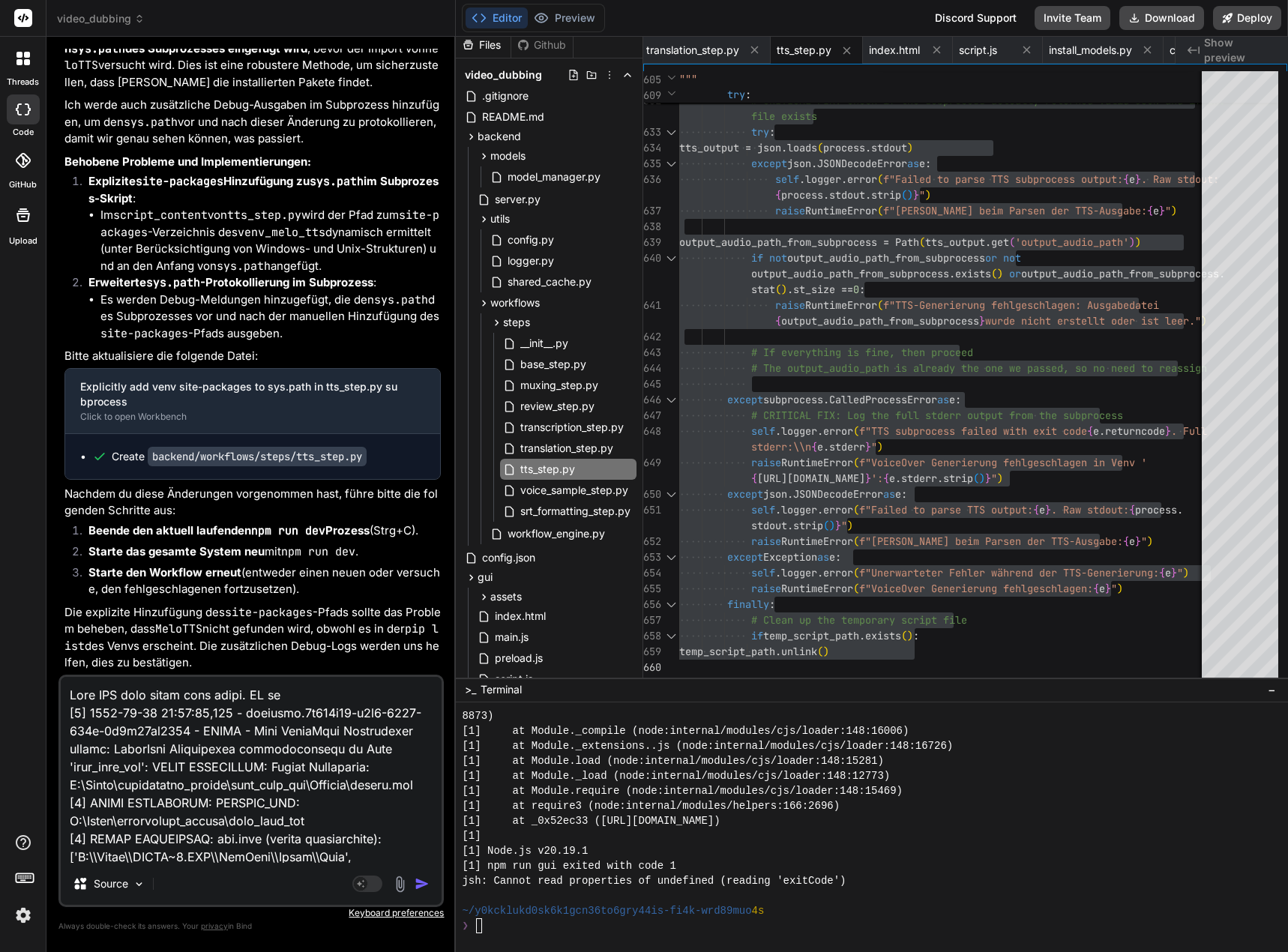
type textarea "Melo TTS geht immer noch nicht. DE wur [0] [DATE] 09:58:55,002 - workflow.1b706…"
type textarea "x"
type textarea "Melo TTS geht immer noch nicht. DE wurd [0] [DATE] 09:58:55,002 - workflow.1b70…"
type textarea "x"
type textarea "Melo TTS geht immer noch nicht. DE wurde [0] [DATE] 09:58:55,002 - workflow.1b7…"
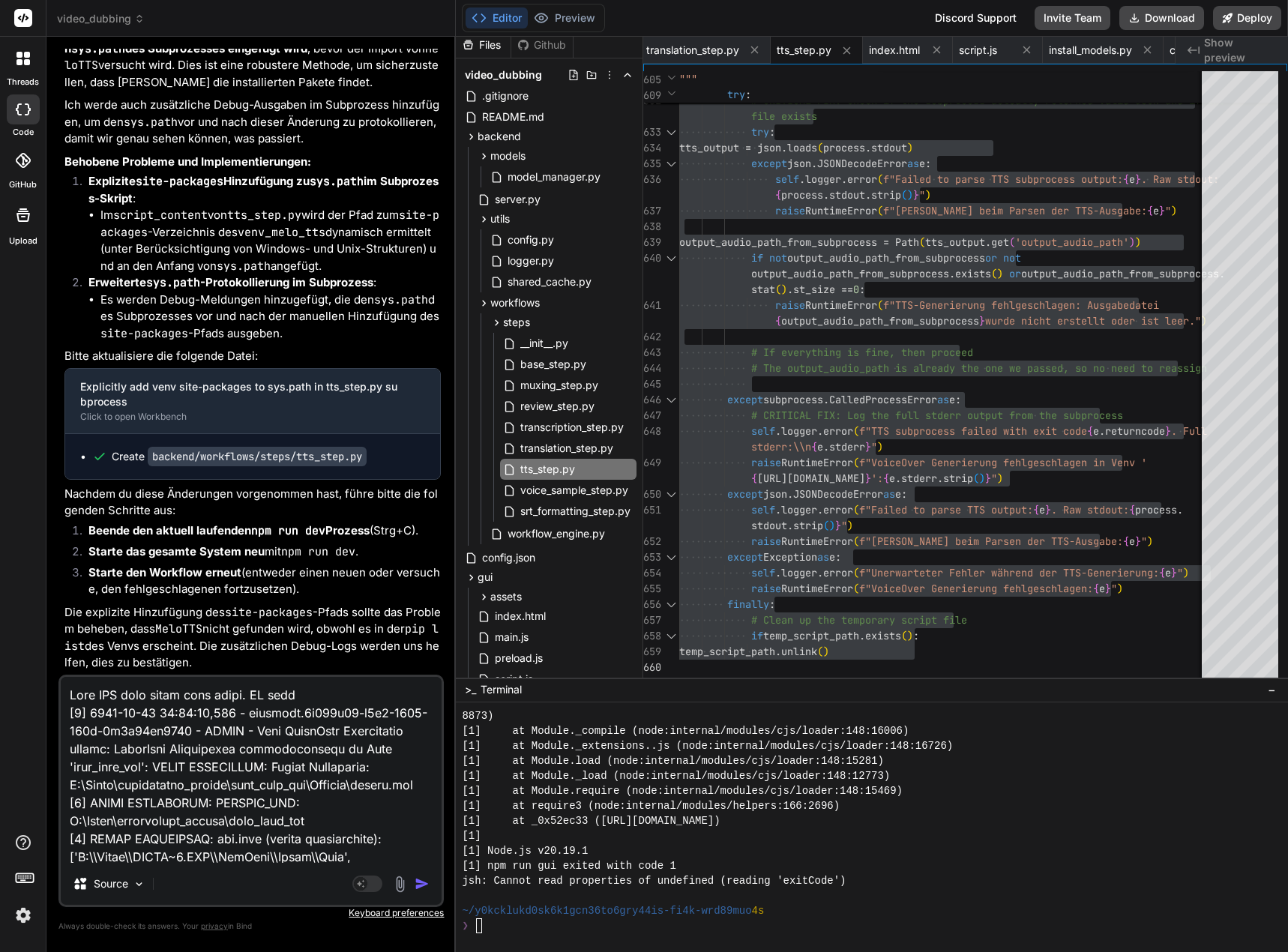
type textarea "x"
type textarea "Melo TTS geht immer noch nicht. DE wurde [0] [DATE] 09:58:55,002 - workflow.1b7…"
type textarea "x"
type textarea "Melo TTS geht immer noch nicht. DE wurde m [0] [DATE] 09:58:55,002 - workflow.1…"
type textarea "x"
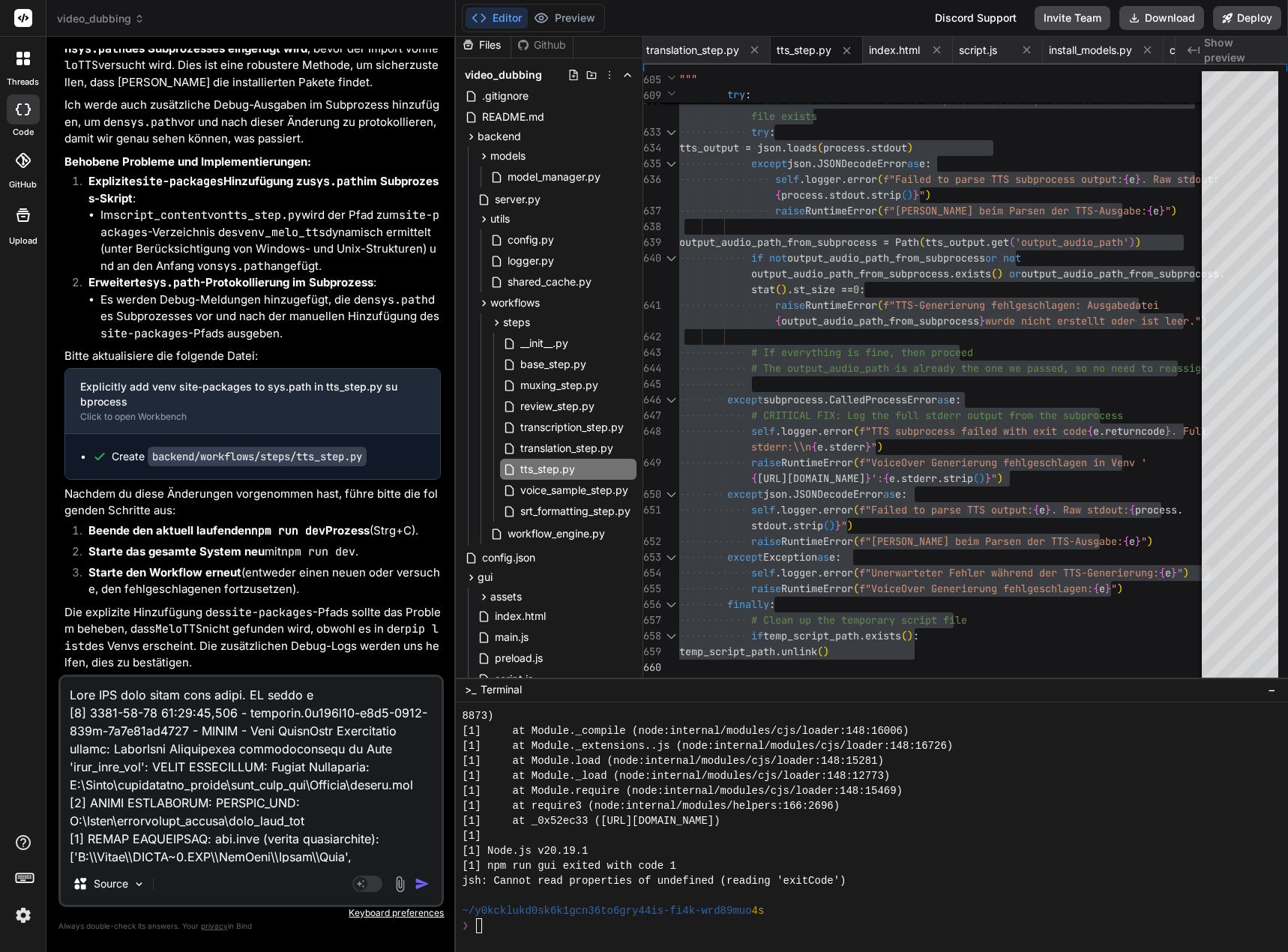
type textarea "Melo TTS geht immer noch nicht. DE wurde mi [0] [DATE] 09:58:55,002 - workflow.…"
type textarea "x"
type textarea "Melo TTS geht immer noch nicht. DE wurde mit [0] [DATE] 09:58:55,002 - workflow…"
type textarea "x"
type textarea "Melo TTS geht immer noch nicht. DE wurde mit [0] [DATE] 09:58:55,002 - workflow…"
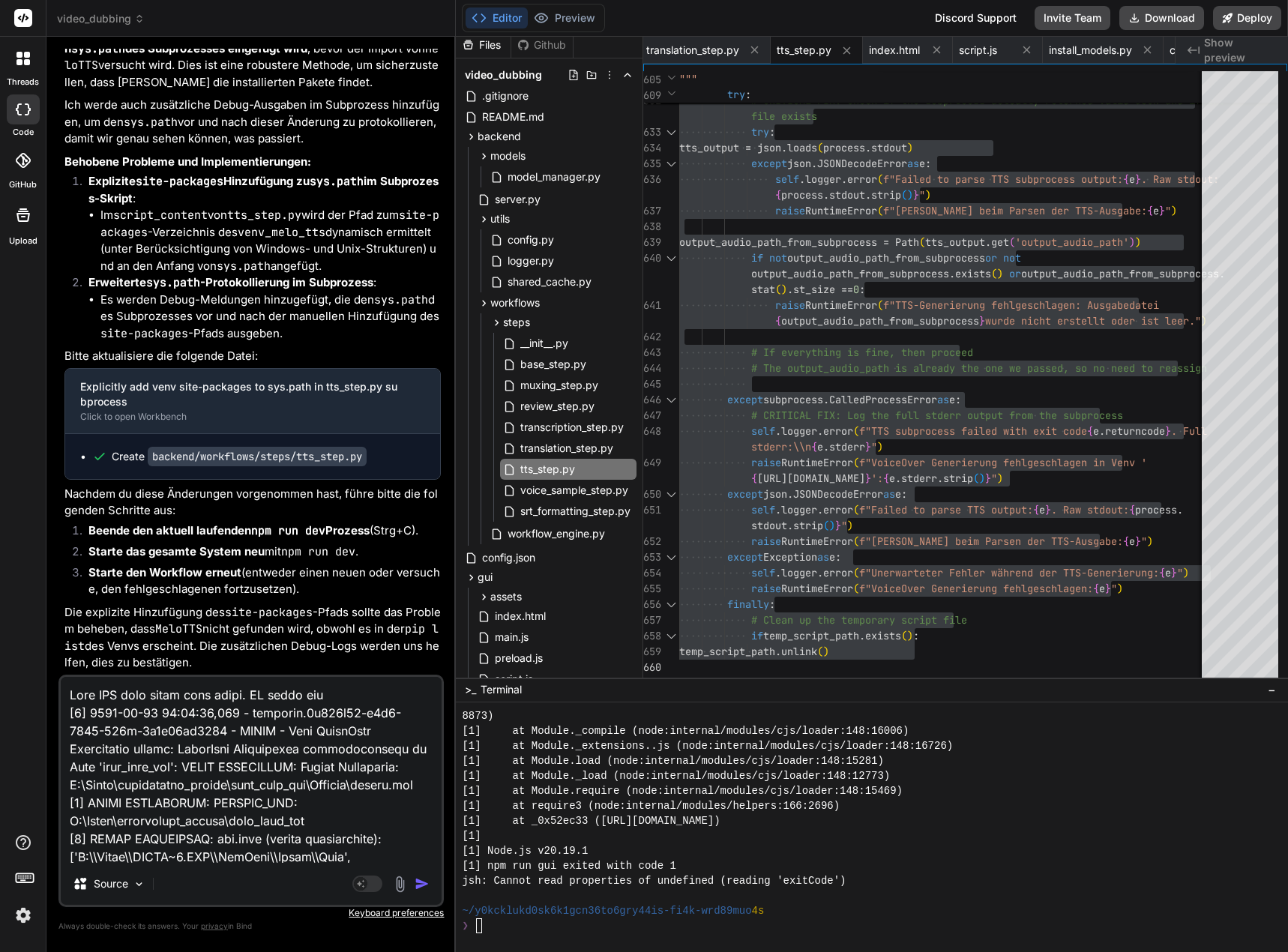
type textarea "x"
type textarea "Melo TTS geht immer noch nicht. DE wurde mit X [0] [DATE] 09:58:55,002 - workfl…"
type textarea "x"
type textarea "Melo TTS geht immer noch nicht. DE wurde mit XT [0] [DATE] 09:58:55,002 - workf…"
type textarea "x"
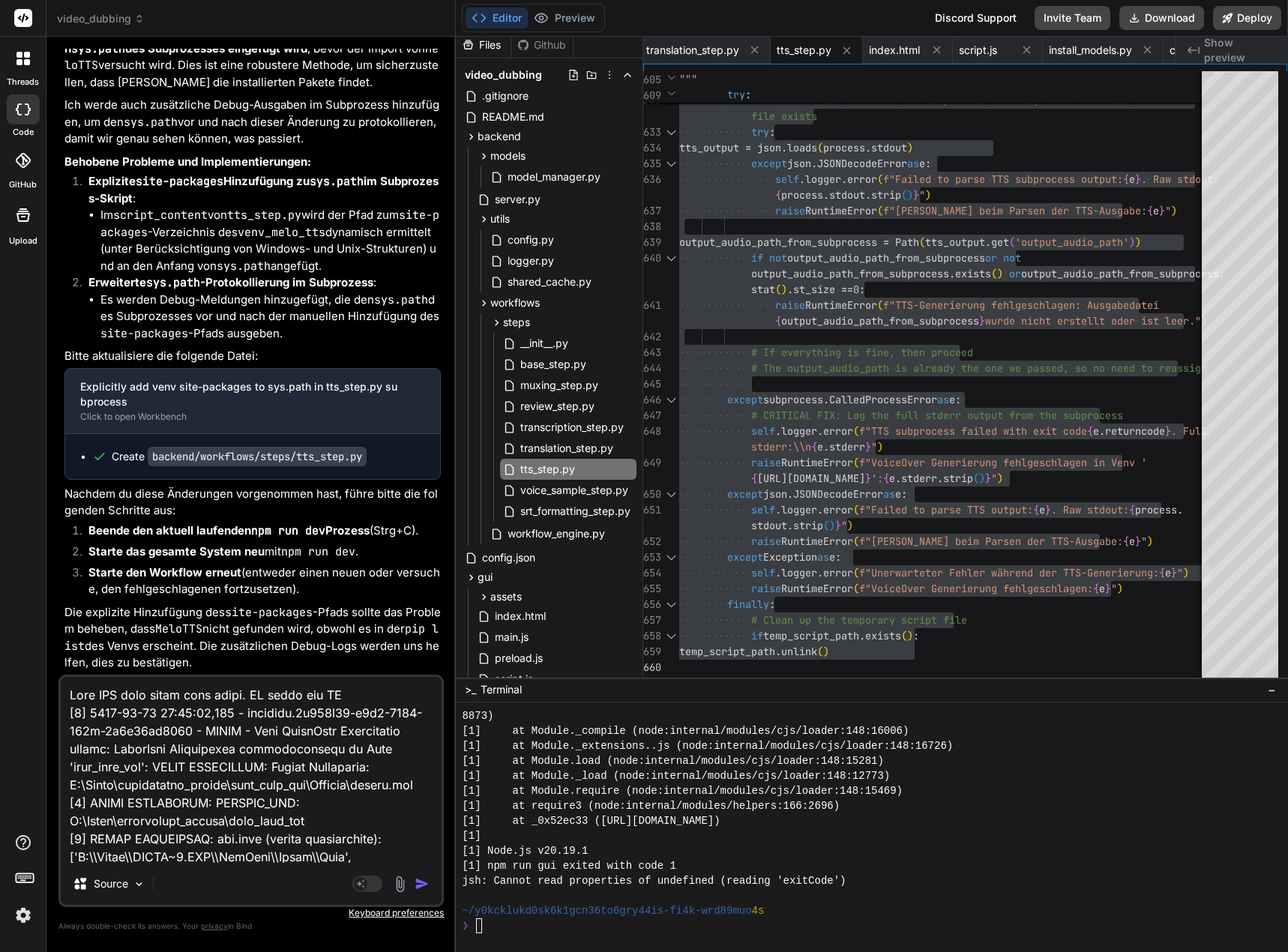
type textarea "Melo TTS geht immer noch nicht. DE wurde mit XTT [0] [DATE] 09:58:55,002 - work…"
type textarea "x"
type textarea "Melo TTS geht immer noch nicht. DE wurde mit XTTS [0] [DATE] 09:58:55,002 - wor…"
type textarea "x"
type textarea "Melo TTS geht immer noch nicht. DE wurde mit XTTS- [0] [DATE] 09:58:55,002 - wo…"
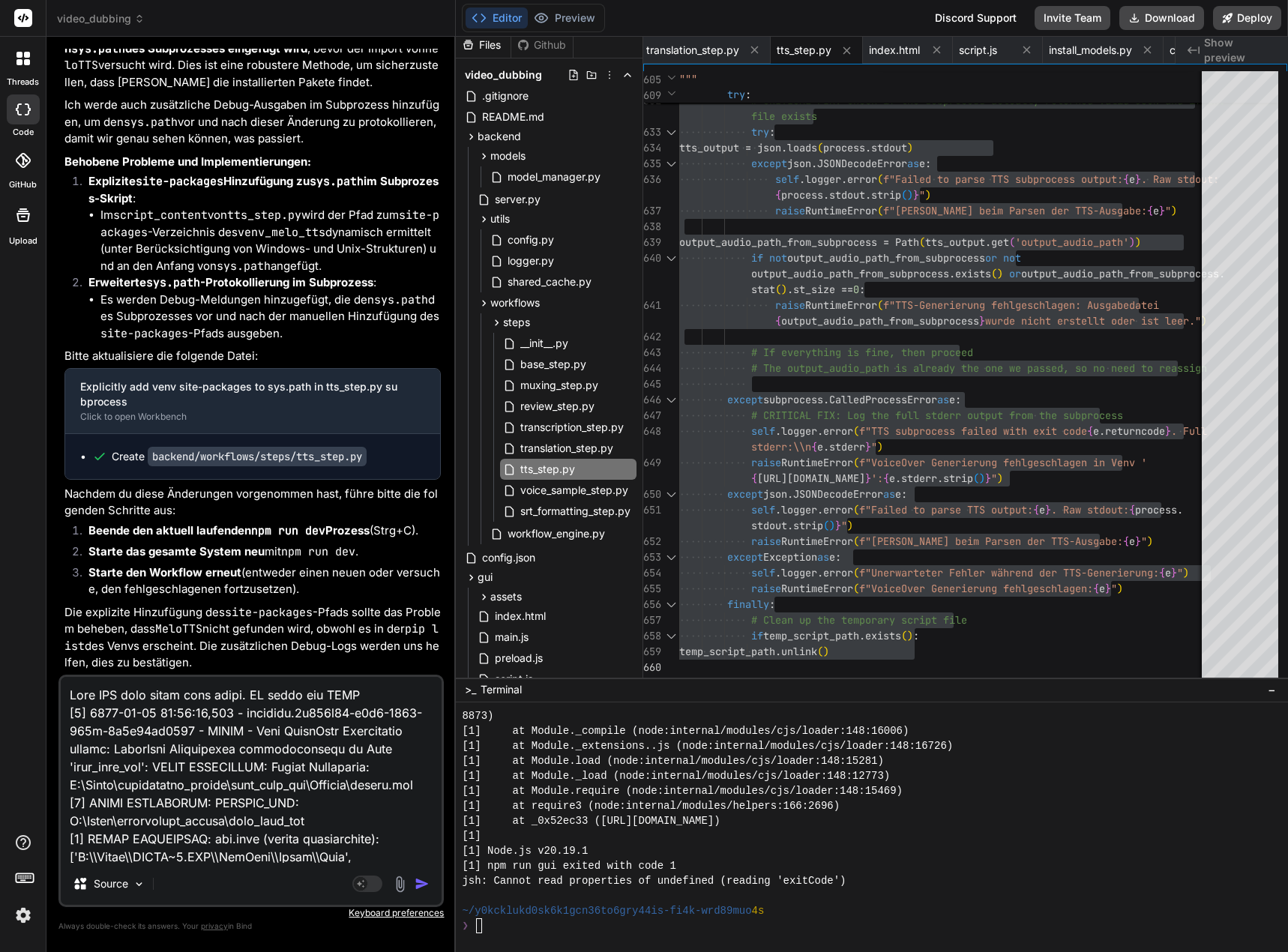
type textarea "x"
type textarea "Melo TTS geht immer noch nicht. DE wurde mit XTTS-v [0] [DATE] 09:58:55,002 - w…"
type textarea "x"
type textarea "Melo TTS geht immer noch nicht. DE wurde mit XTTS-v2 [0] [DATE] 09:58:55,002 - …"
type textarea "x"
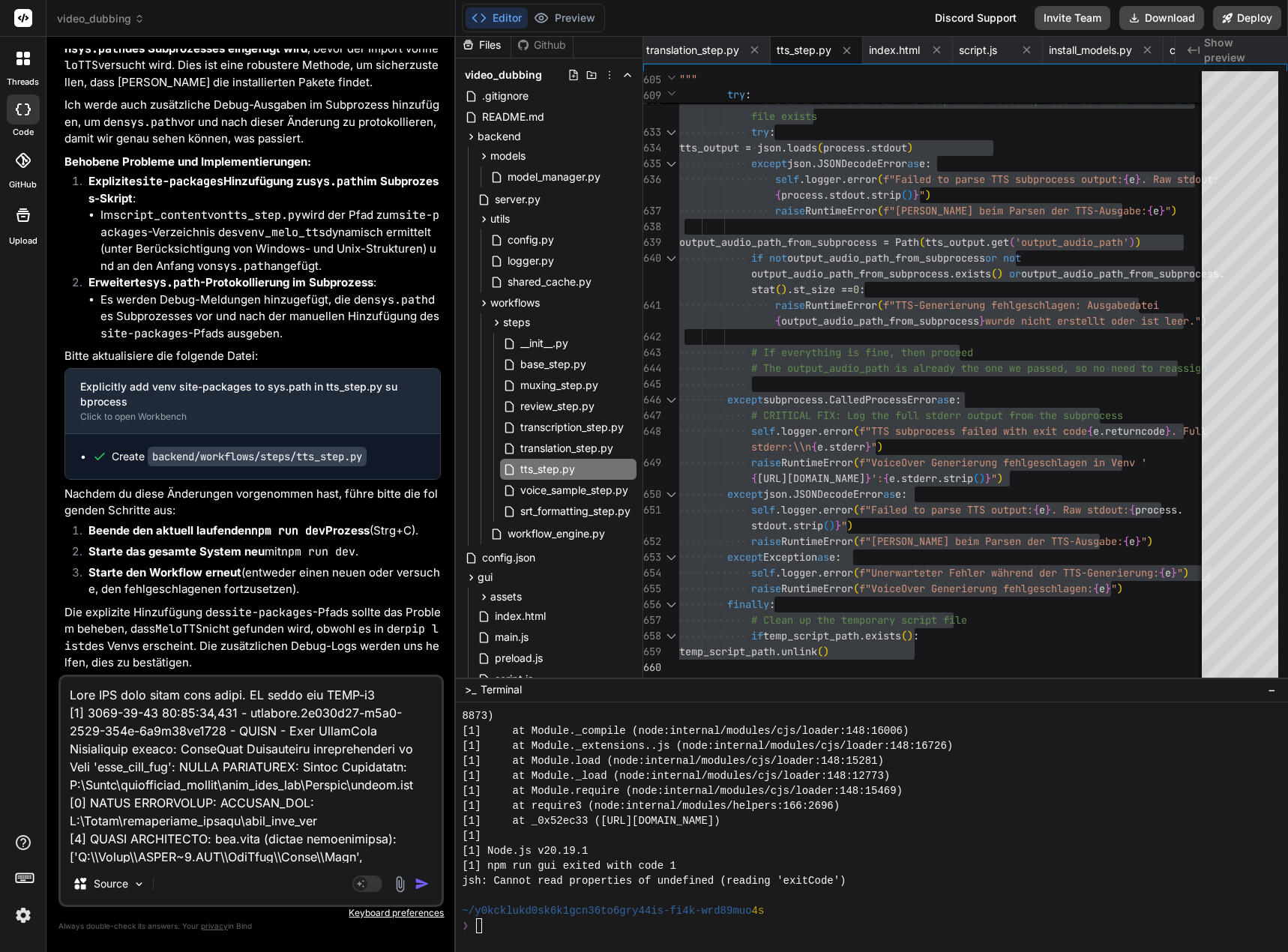
type textarea "Melo TTS geht immer noch nicht. DE wurde mit XTTS-v2 [0] [DATE] 09:58:55,002 - …"
type textarea "x"
type textarea "Melo TTS geht immer noch nicht. VDE wurde mit XTTS-v2 [0] [DATE] 09:58:55,002 -…"
type textarea "x"
type textarea "Melo TTS geht immer noch nicht. VoDE wurde mit XTTS-v2 [0] [DATE] 09:58:55,002 …"
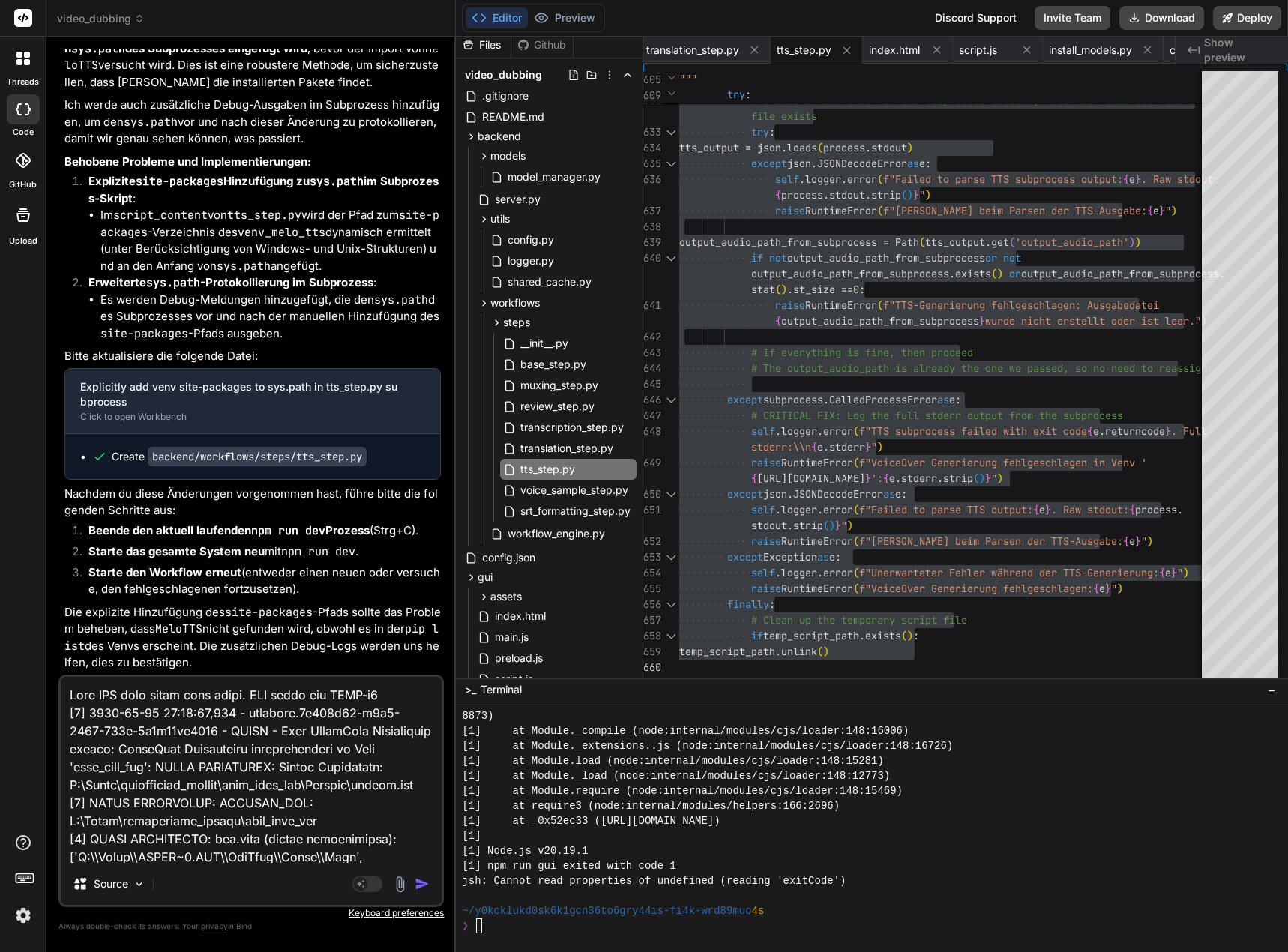
type textarea "x"
type textarea "Melo TTS geht immer noch nicht. VouDE wurde mit XTTS-v2 [0] [DATE] 09:58:55,002…"
type textarea "x"
type textarea "Melo TTS geht immer noch nicht. VoucDE wurde mit XTTS-v2 [0] [DATE] 09:58:55,00…"
type textarea "x"
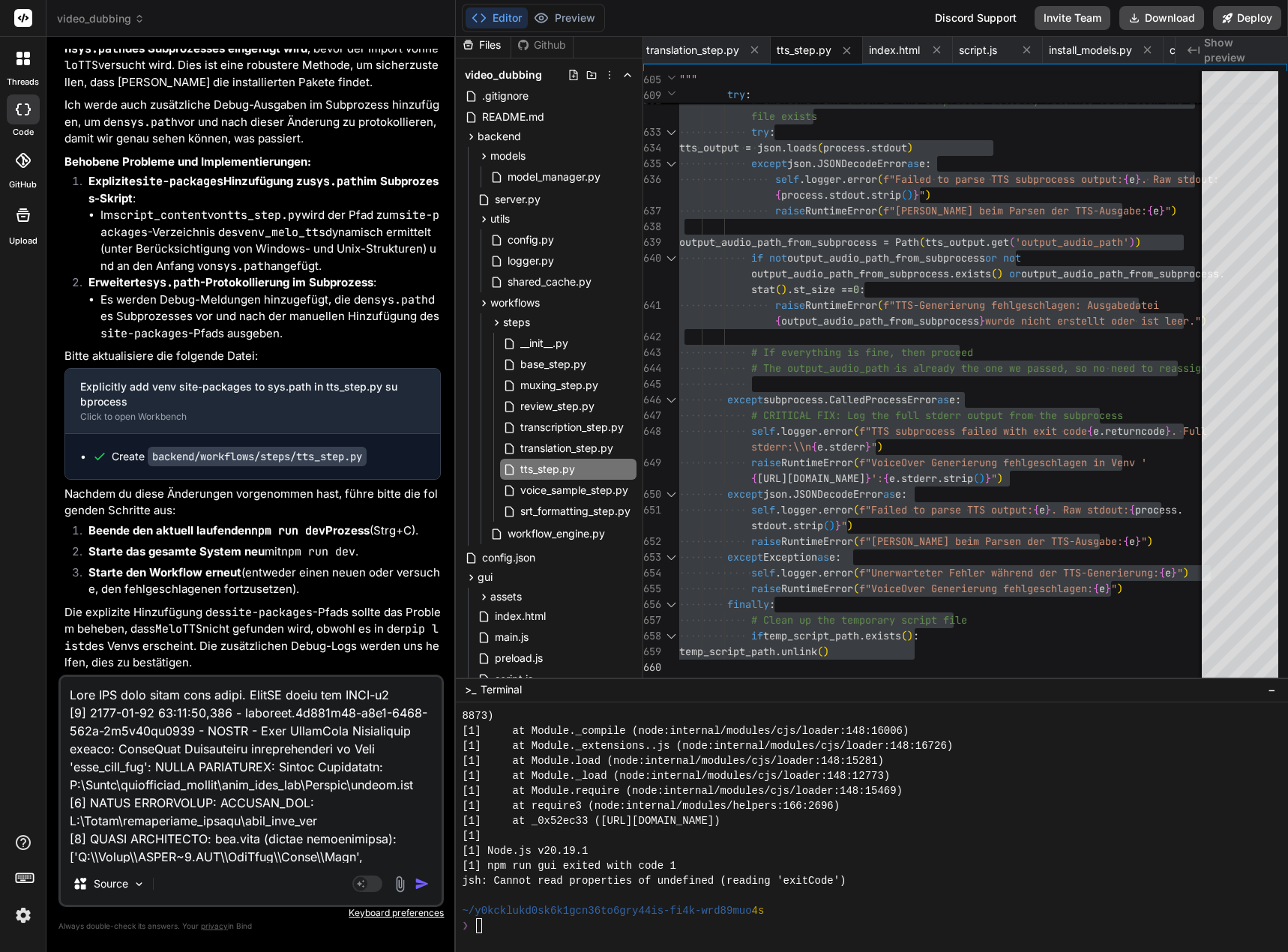
type textarea "Melo TTS geht immer noch nicht. VouceDE wurde mit XTTS-v2 [0] [DATE] 09:58:55,0…"
type textarea "x"
type textarea "Melo TTS geht immer noch nicht. VoucDE wurde mit XTTS-v2 [0] [DATE] 09:58:55,00…"
type textarea "x"
type textarea "Melo TTS geht immer noch nicht. VouDE wurde mit XTTS-v2 [0] [DATE] 09:58:55,002…"
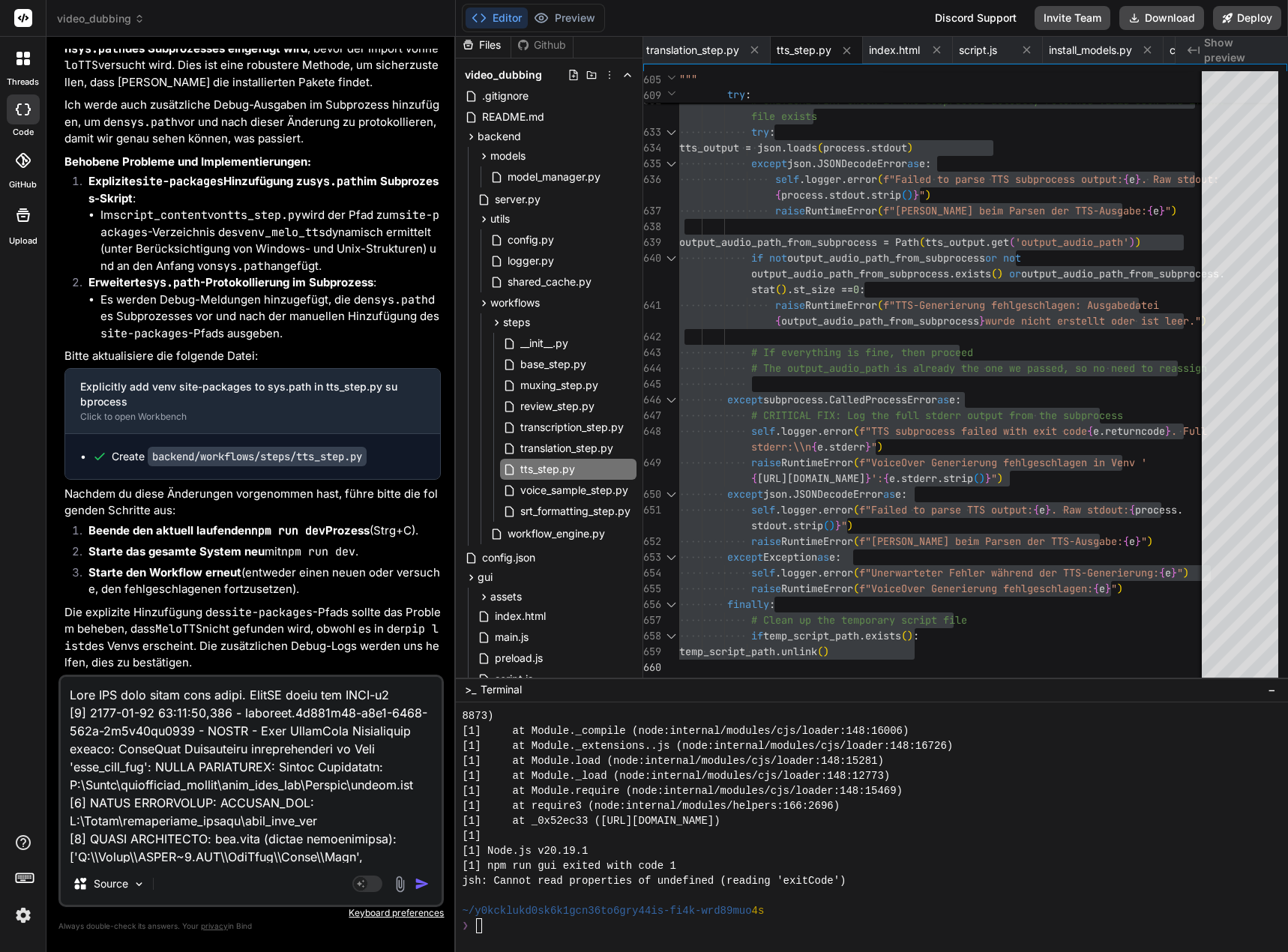
type textarea "x"
type textarea "Melo TTS geht immer noch nicht. VoDE wurde mit XTTS-v2 [0] [DATE] 09:58:55,002 …"
type textarea "x"
type textarea "Melo TTS geht immer noch nicht. VoiDE wurde mit XTTS-v2 [0] [DATE] 09:58:55,002…"
type textarea "x"
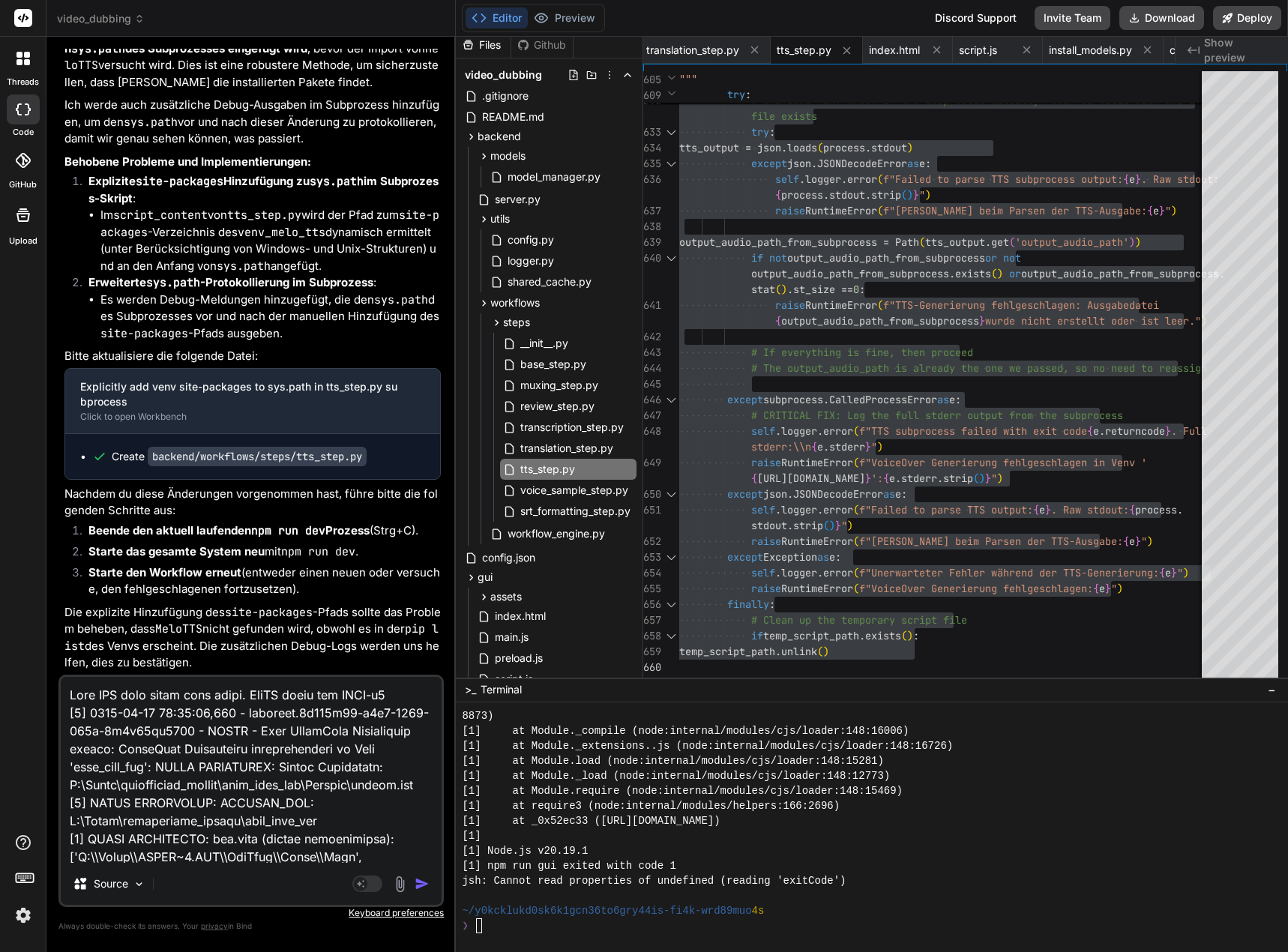
type textarea "Melo TTS geht immer noch nicht. VoicDE wurde mit XTTS-v2 [0] [DATE] 09:58:55,00…"
type textarea "x"
type textarea "Melo TTS geht immer noch nicht. VoiceDE wurde mit XTTS-v2 [0] [DATE] 09:58:55,0…"
type textarea "x"
type textarea "Melo TTS geht immer noch nicht. VoiceODE wurde mit XTTS-v2 [0] [DATE] 09:58:55,…"
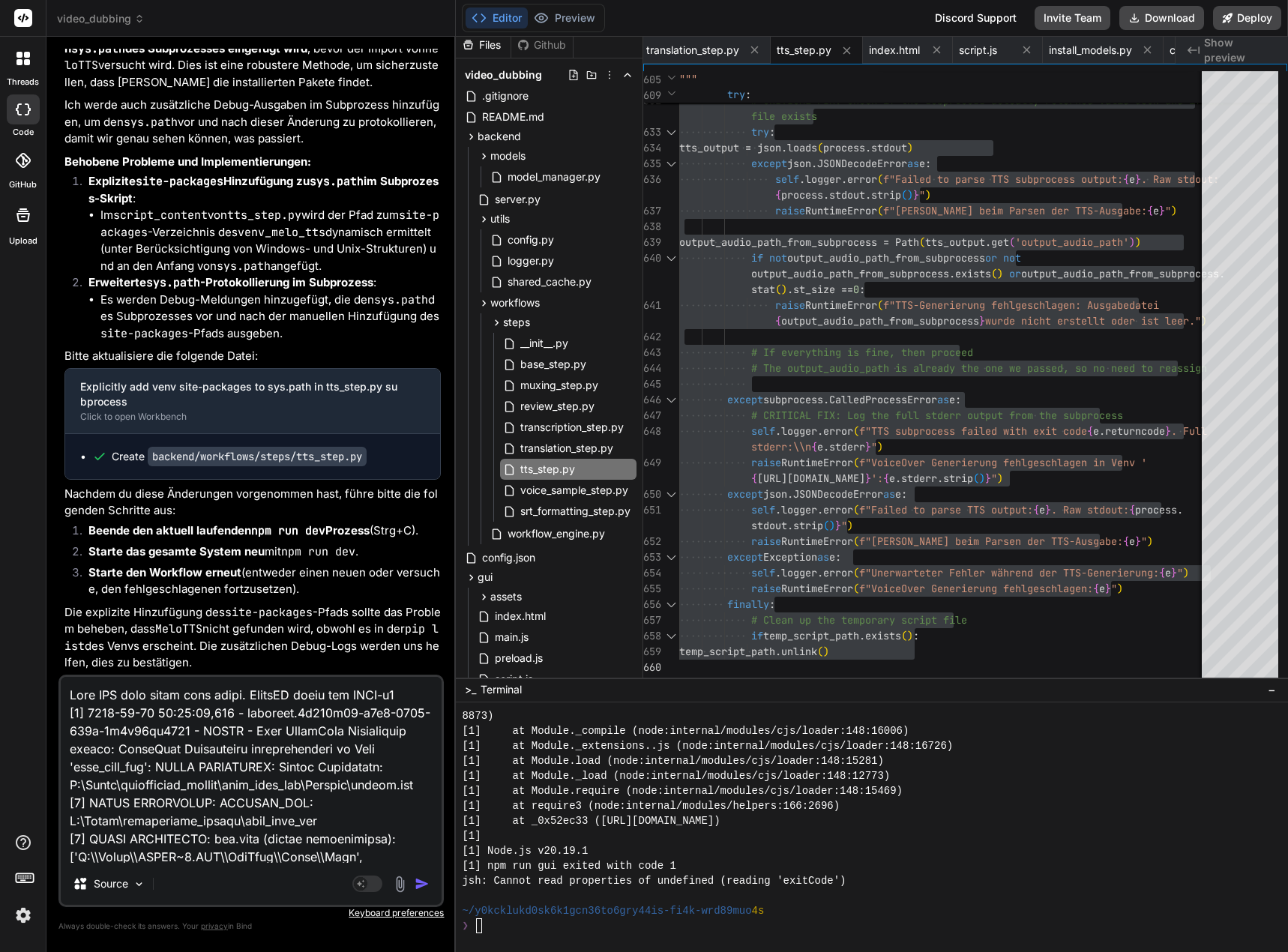
type textarea "x"
type textarea "Melo TTS geht immer noch nicht. VoiceOvDE wurde mit XTTS-v2 [0] [DATE] 09:58:55…"
type textarea "x"
type textarea "Melo TTS geht immer noch nicht. VoiceOveDE wurde mit XTTS-v2 [0] [DATE] 09:58:5…"
type textarea "x"
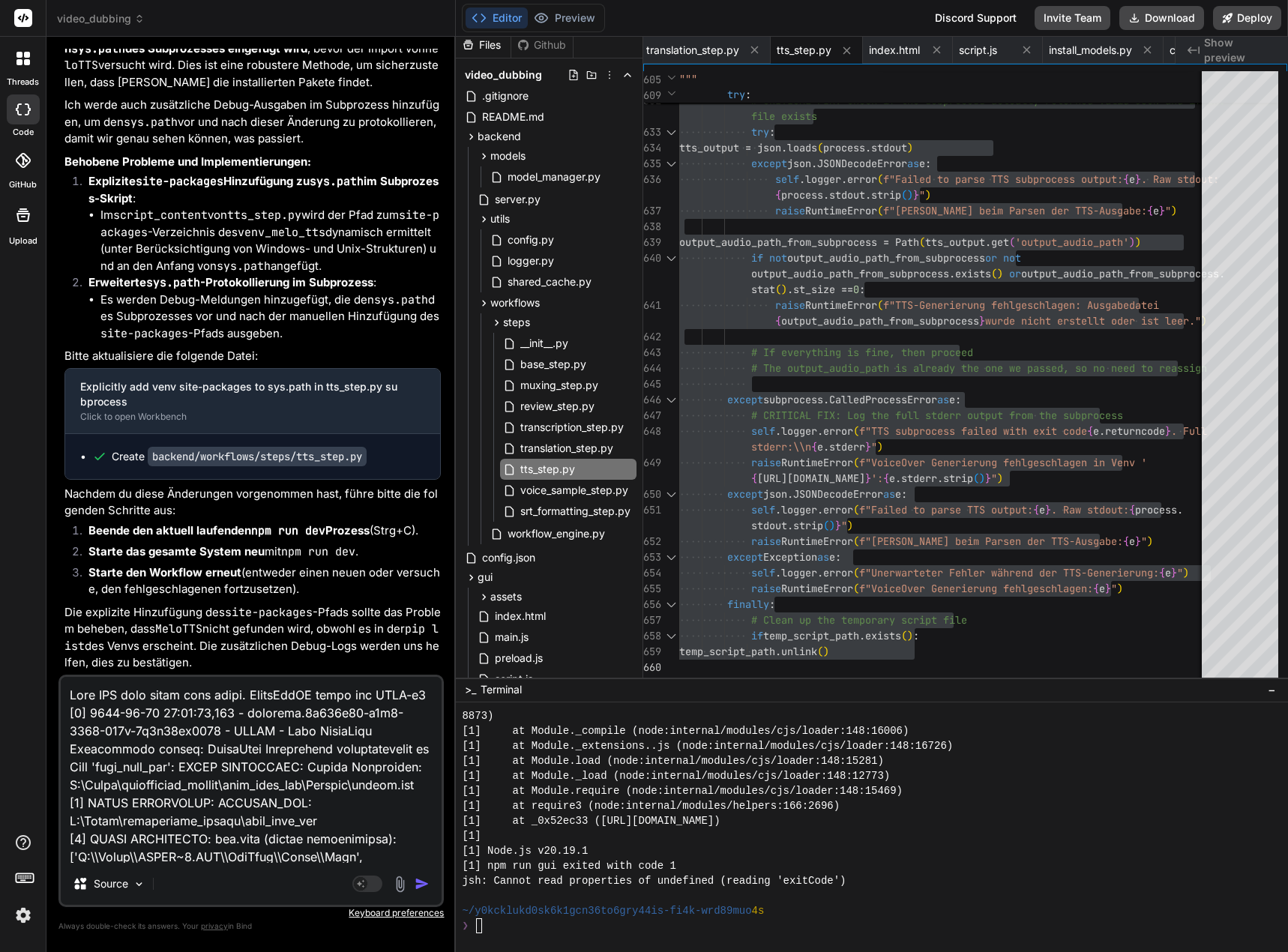
type textarea "Melo TTS geht immer noch nicht. VoiceOverDE wurde mit XTTS-v2 [0] [DATE] 09:58:…"
type textarea "x"
type textarea "Melo TTS geht immer noch nicht. VoiceOver DE wurde mit XTTS-v2 [0] [DATE] 09:58…"
type textarea "x"
type textarea "Melo TTS geht immer noch nicht. VoiceOver DE wurde mit XTTS-v2, [0] [DATE] 09:5…"
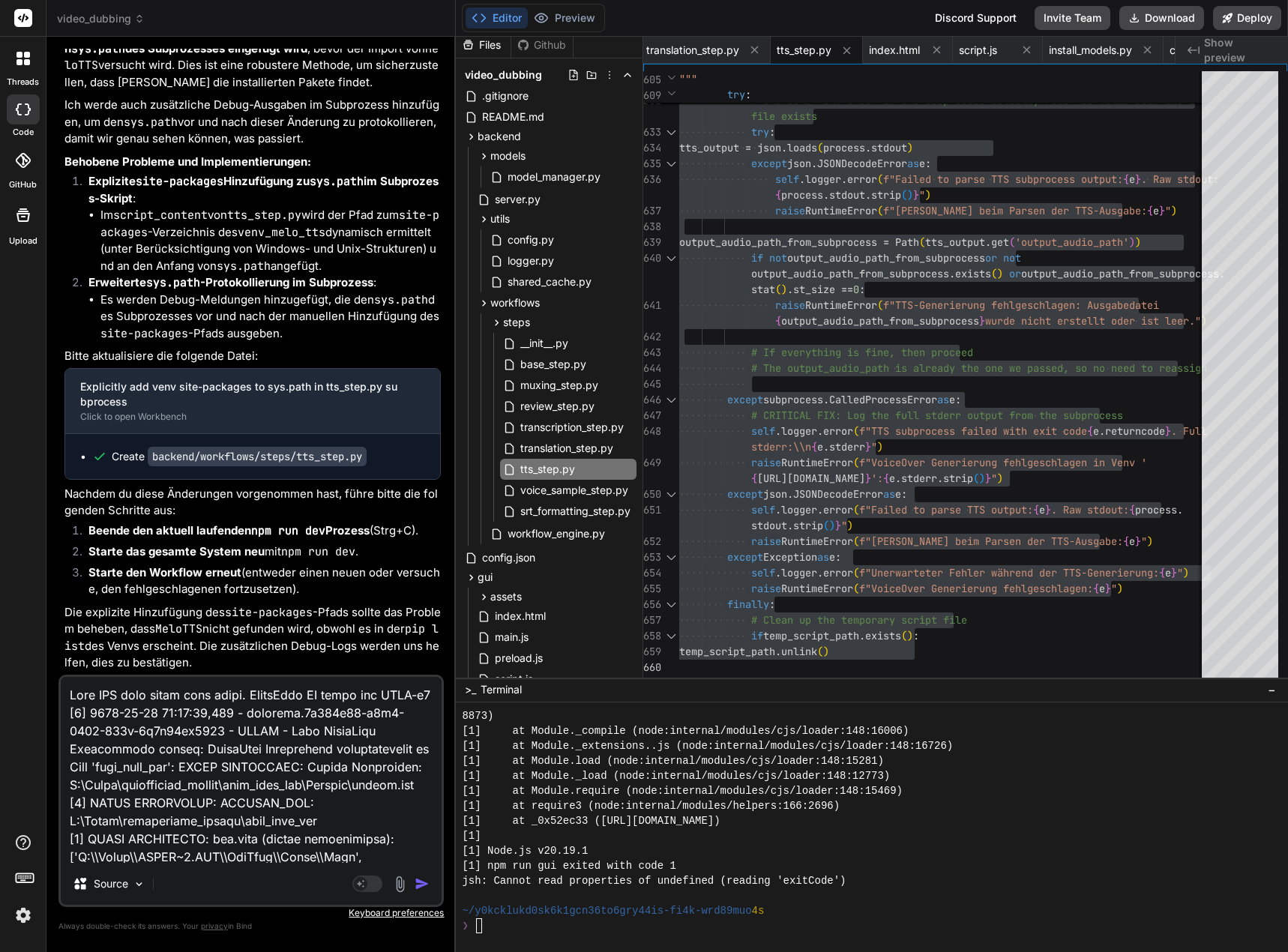
type textarea "x"
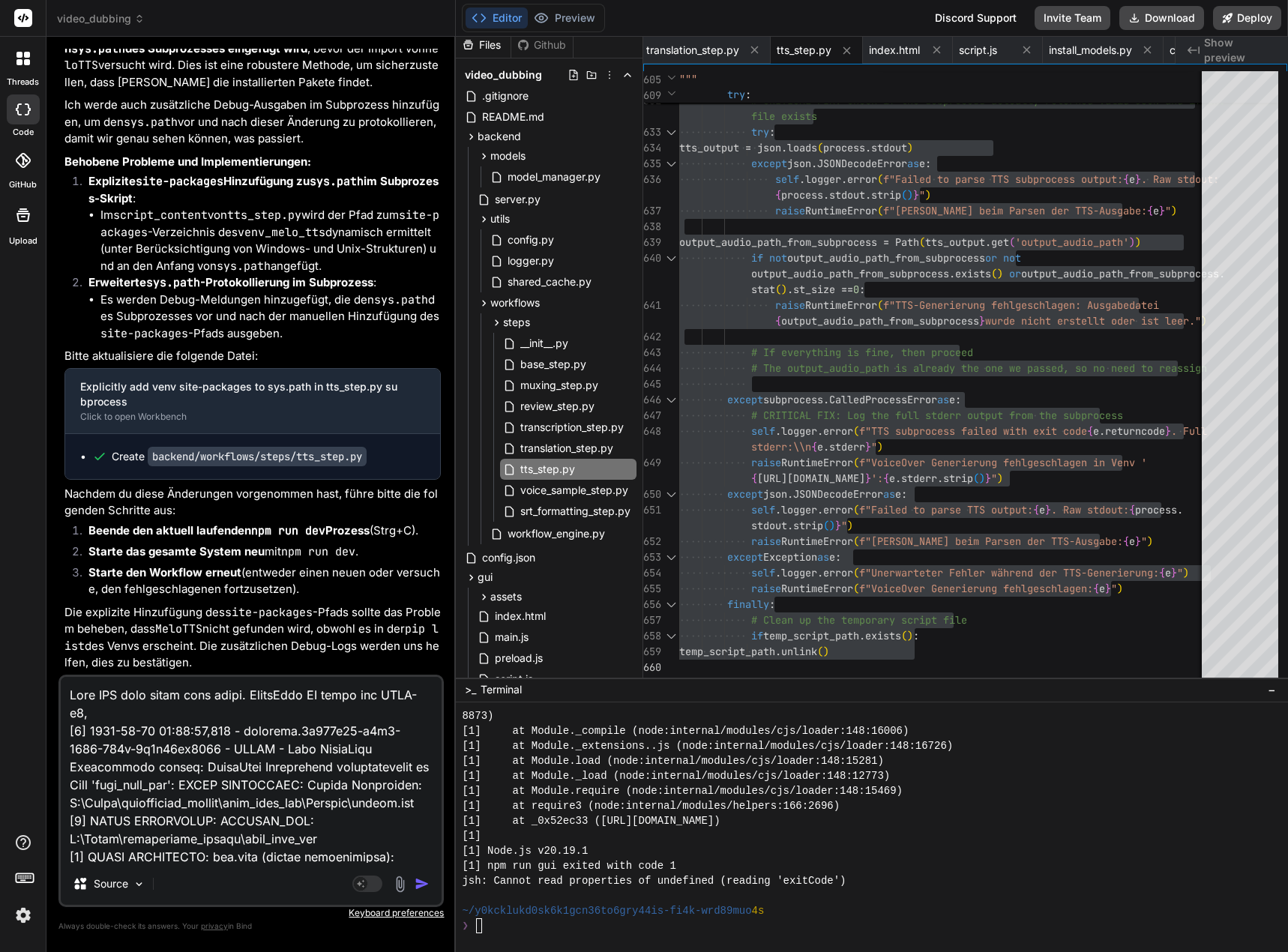
type textarea "Melo TTS geht immer noch nicht. VoiceOver DE wurde mit XTTS-v2, [0] [DATE] 09:5…"
type textarea "x"
type textarea "Melo TTS geht immer noch nicht. VoiceOver DE wurde mit XTTS-v2, a [0] [DATE] 09…"
type textarea "x"
type textarea "Melo TTS geht immer noch nicht. VoiceOver DE wurde mit XTTS-v2, ab [0] [DATE] 0…"
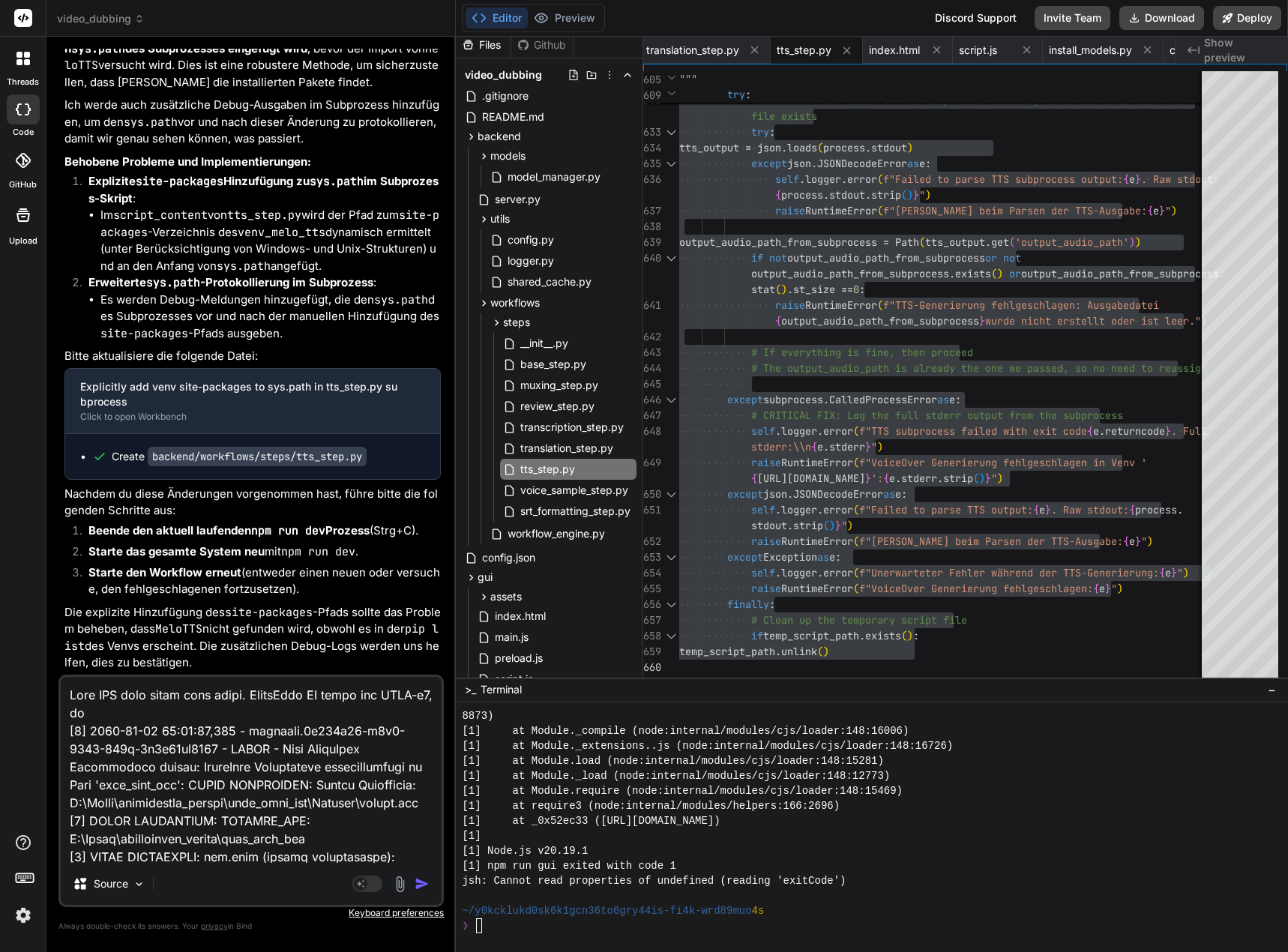
type textarea "x"
type textarea "Melo TTS geht immer noch nicht. VoiceOver DE wurde mit XTTS-v2, abe [0] [DATE] …"
type textarea "x"
type textarea "Melo TTS geht immer noch nicht. VoiceOver DE wurde mit XTTS-v2, aber [0] [DATE]…"
type textarea "x"
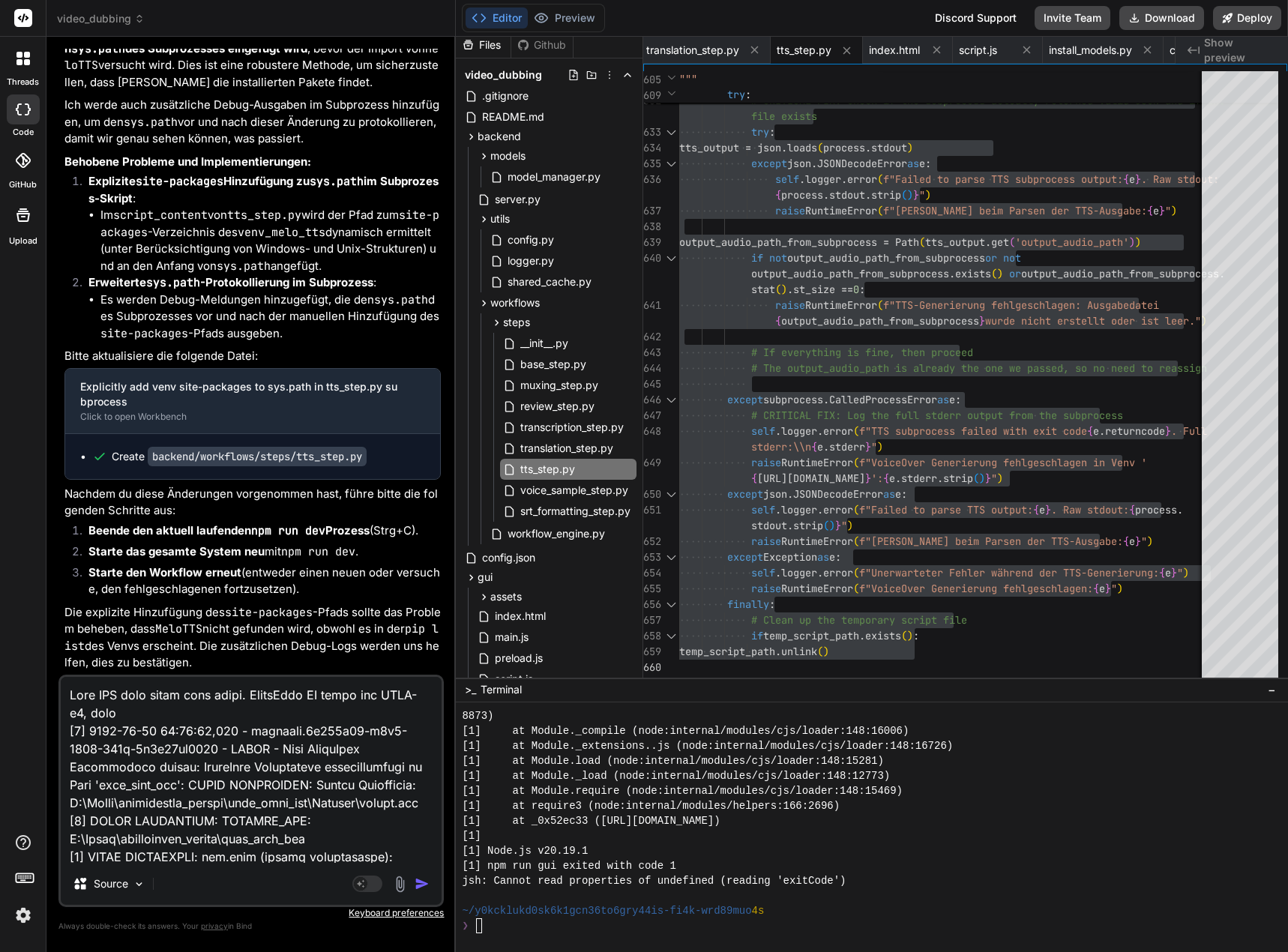
type textarea "Melo TTS geht immer noch nicht. VoiceOver DE wurde mit XTTS-v2, aber [0] [DATE]…"
type textarea "x"
type textarea "Melo TTS geht immer noch nicht. VoiceOver DE wurde mit XTTS-v2, aber i [0] [DAT…"
type textarea "x"
type textarea "Melo TTS geht immer noch nicht. VoiceOver DE wurde mit XTTS-v2, aber im [0] [DA…"
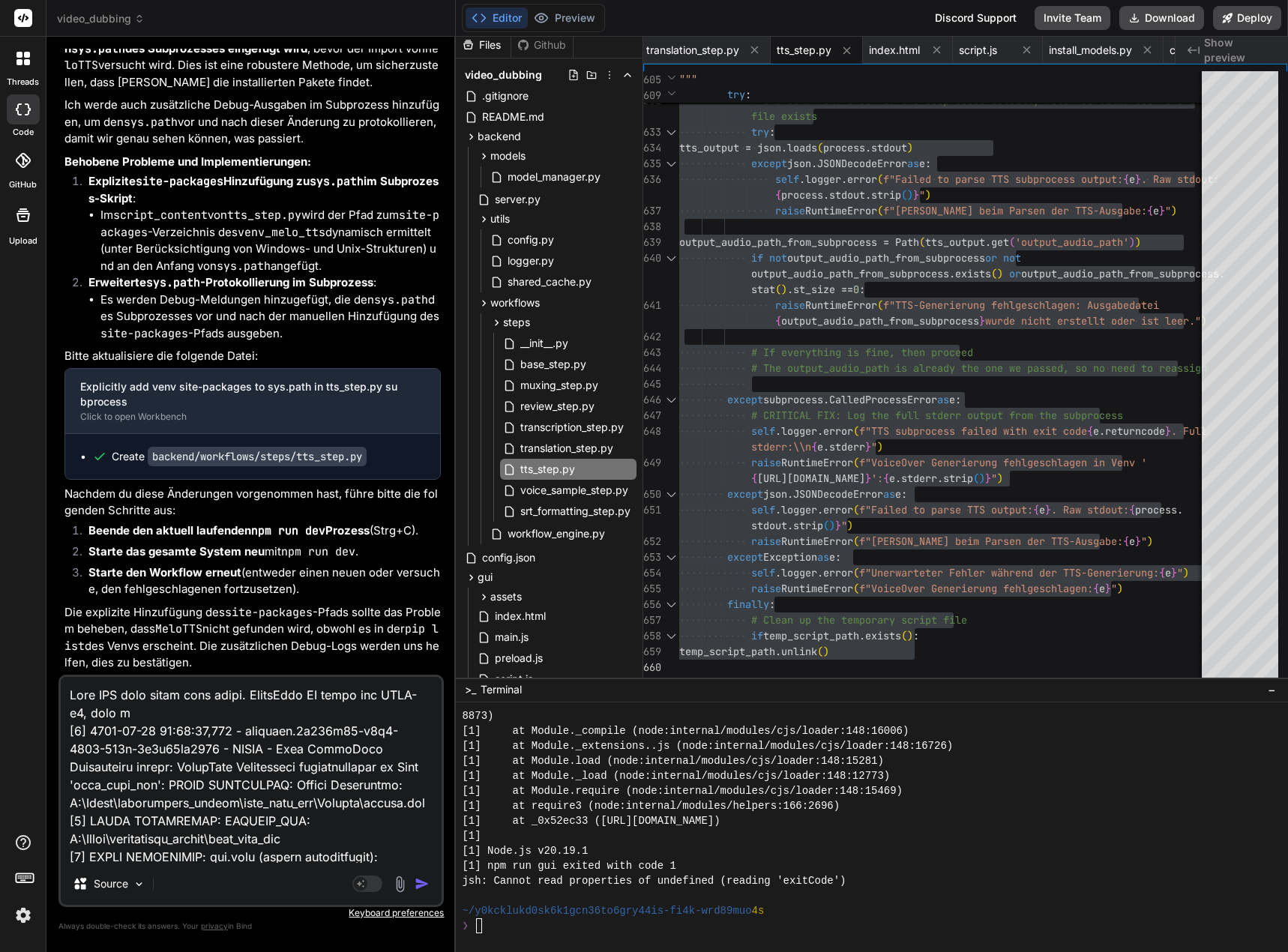
type textarea "x"
type textarea "Melo TTS geht immer noch nicht. VoiceOver DE wurde mit XTTS-v2, aber imm [0] [D…"
type textarea "x"
type textarea "Melo TTS geht immer noch nicht. VoiceOver DE wurde mit XTTS-v2, aber imme [0] […"
type textarea "x"
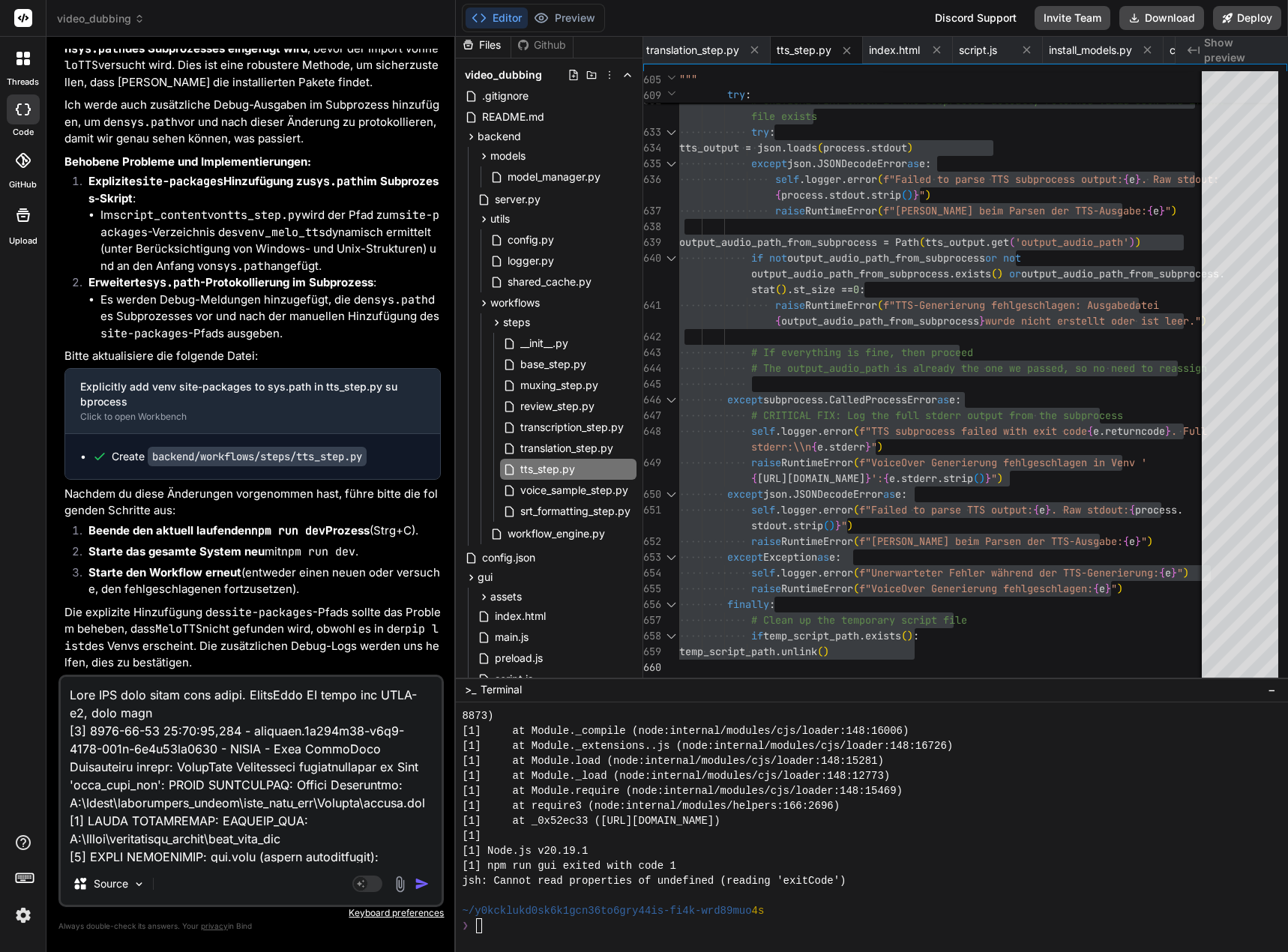
type textarea "Melo TTS geht immer noch nicht. VoiceOver DE wurde mit XTTS-v2, aber immer [0] …"
type textarea "x"
type textarea "Melo TTS geht immer noch nicht. VoiceOver DE wurde mit XTTS-v2, aber immer n [0…"
type textarea "x"
type textarea "Melo TTS geht immer noch nicht. VoiceOver DE wurde mit XTTS-v2, aber immer no […"
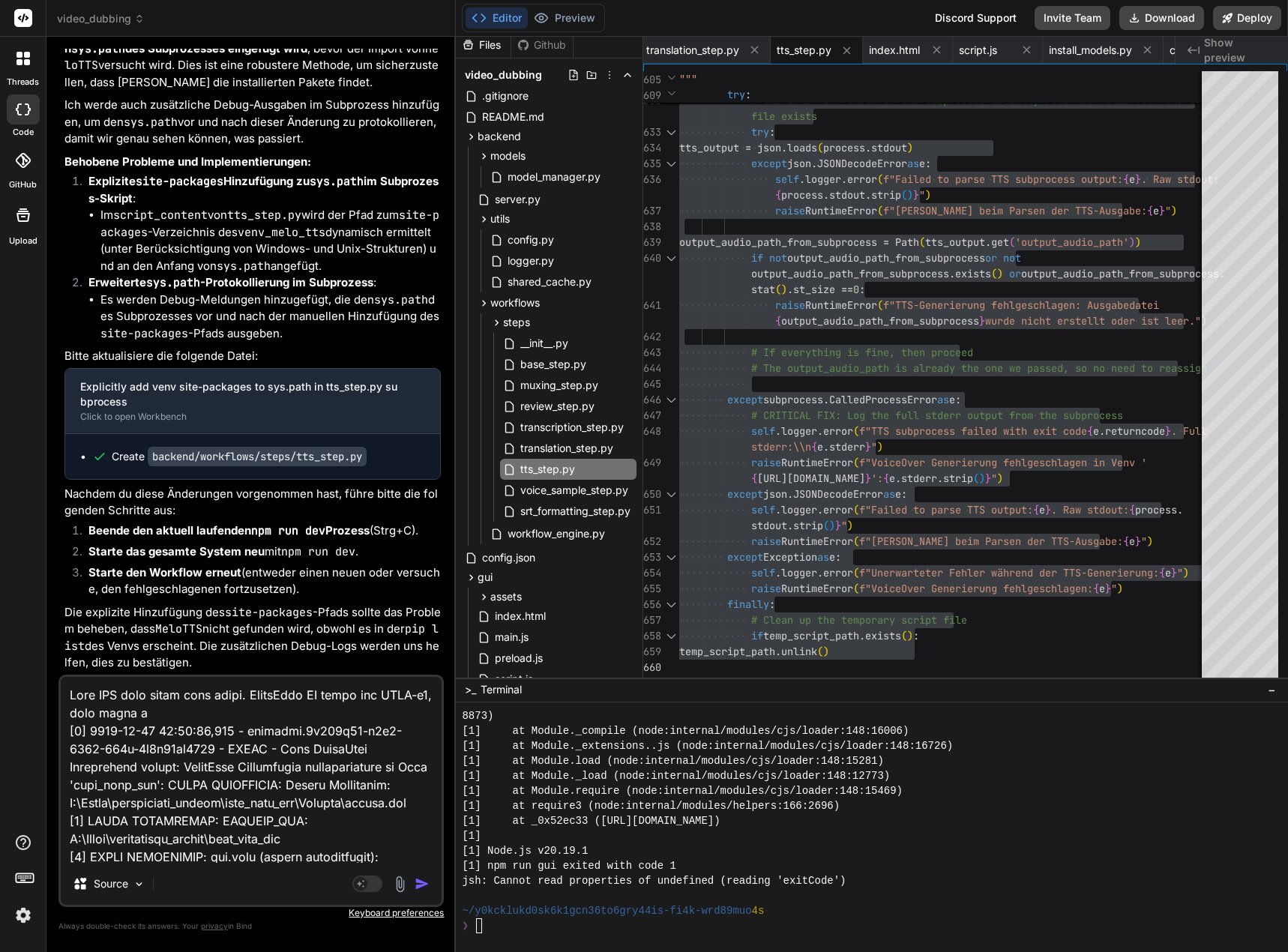
type textarea "x"
type textarea "Melo TTS geht immer noch nicht. VoiceOver DE wurde mit XTTS-v2, aber immer noc …"
type textarea "x"
type textarea "Melo TTS geht immer noch nicht. VoiceOver DE wurde mit XTTS-v2, aber immer noch…"
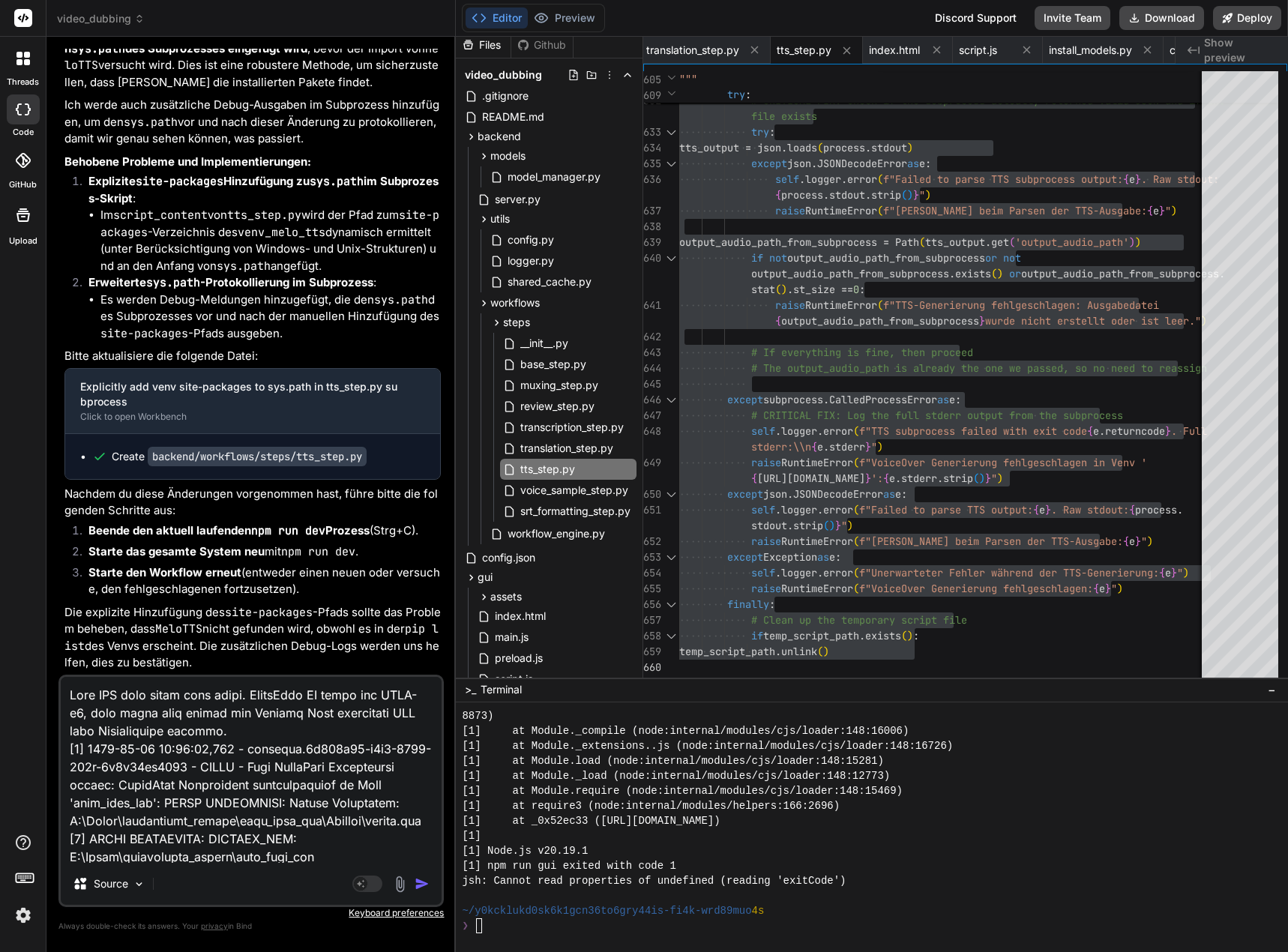
click at [430, 886] on button "button" at bounding box center [425, 884] width 21 height 15
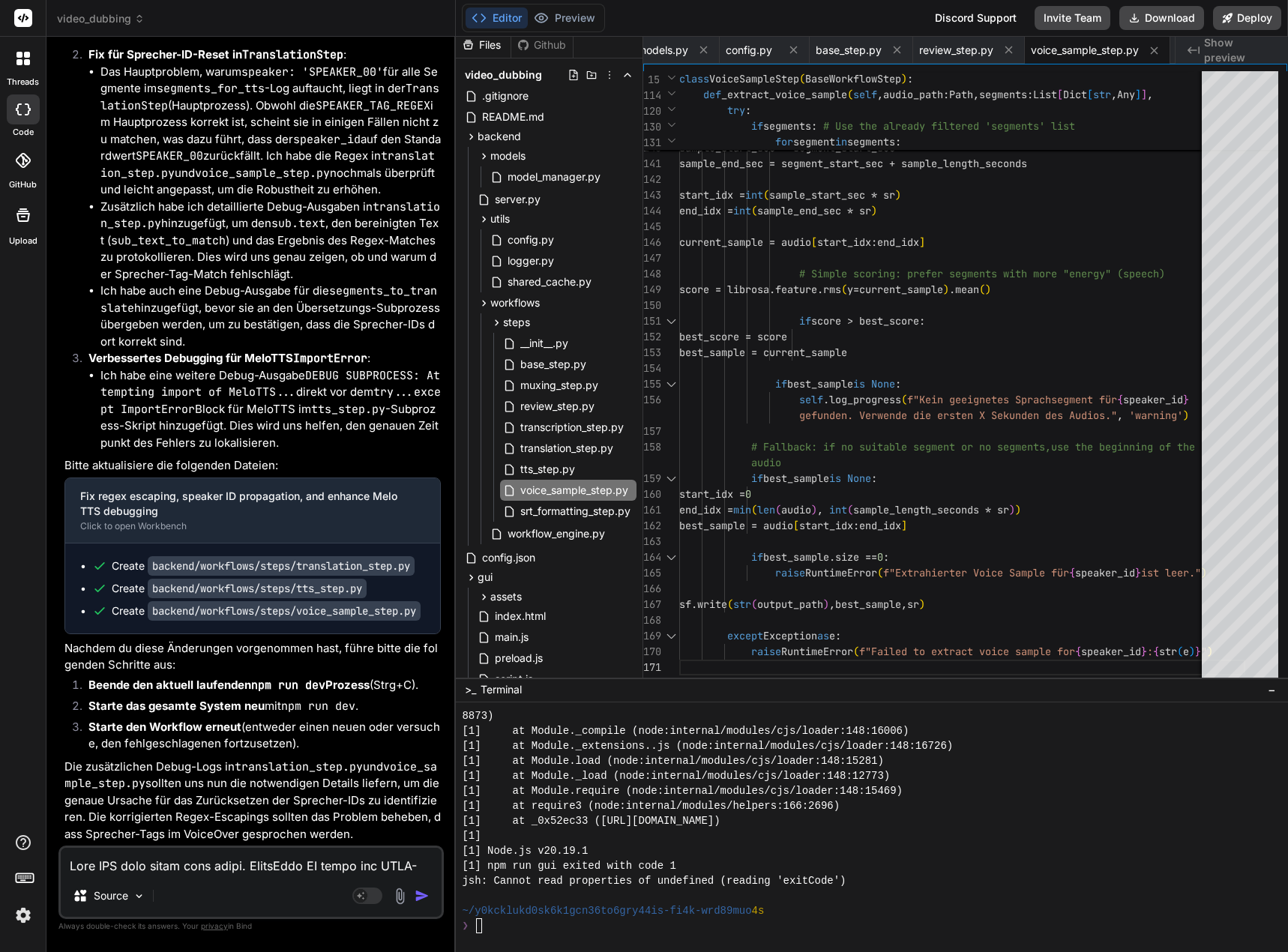
scroll to position [180868, 0]
click at [554, 448] on span "translation_step.py" at bounding box center [566, 448] width 96 height 18
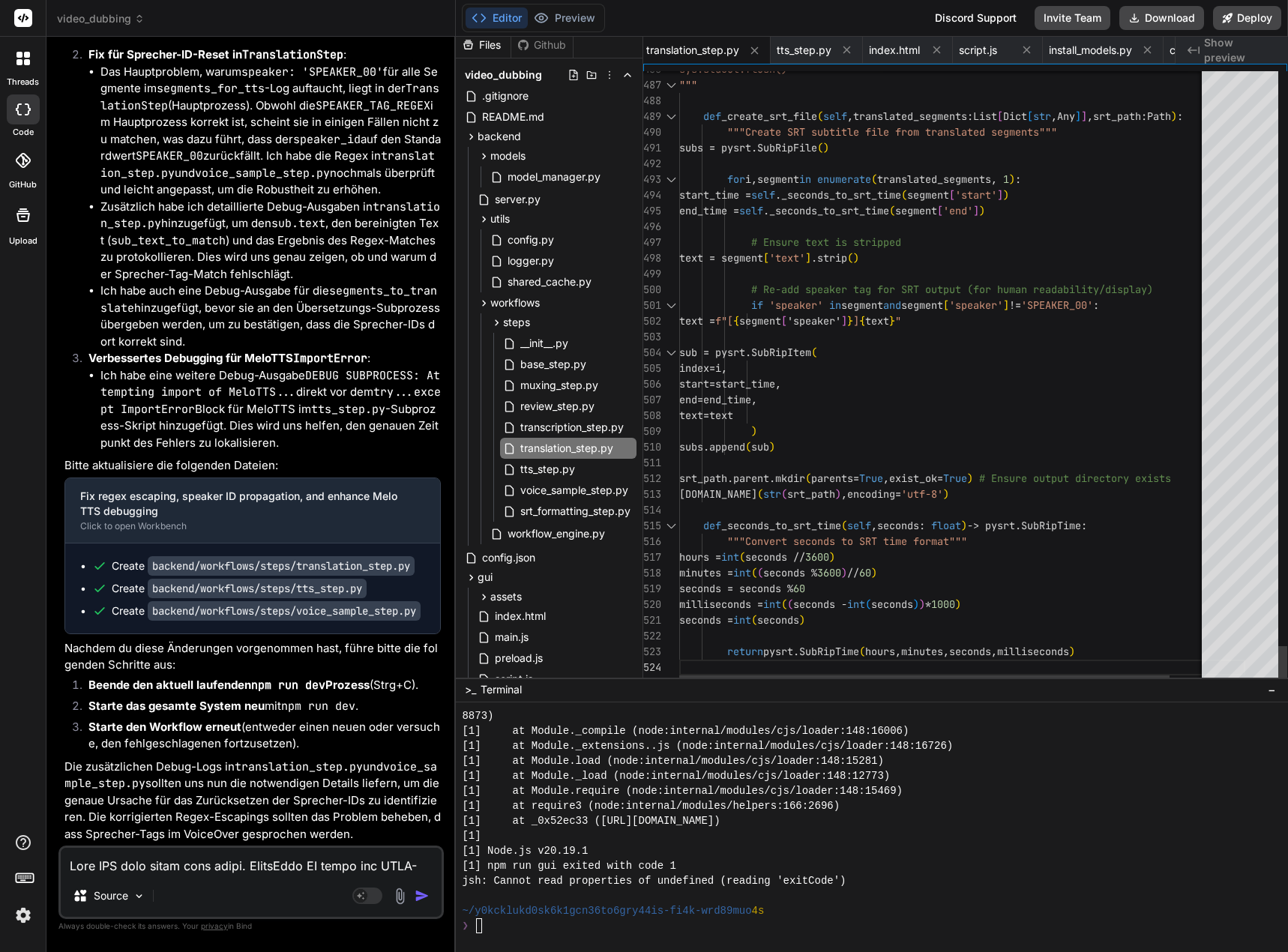
scroll to position [15, 0]
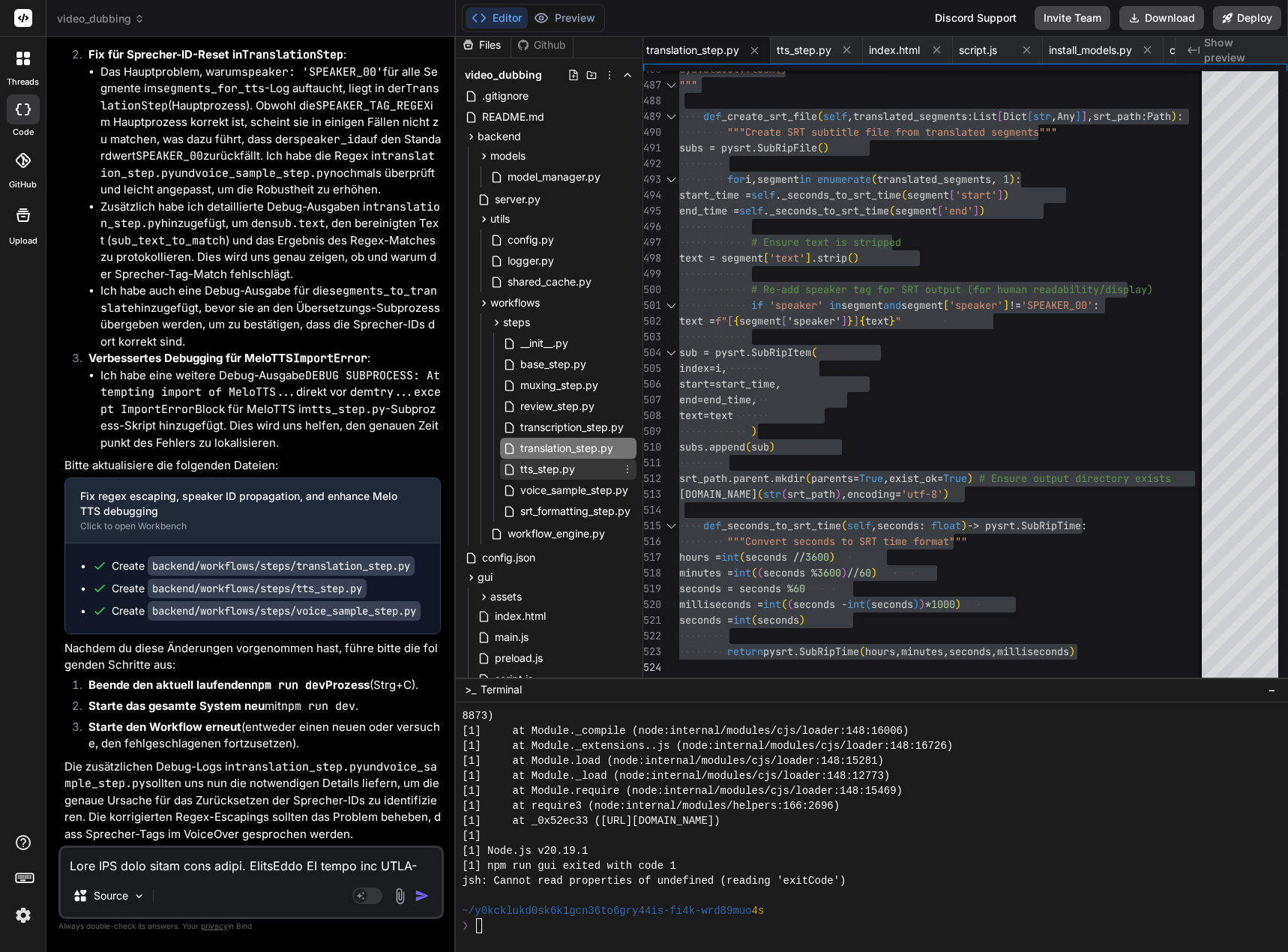
drag, startPoint x: 527, startPoint y: 476, endPoint x: 550, endPoint y: 476, distance: 23.0
click at [527, 476] on span "tts_step.py" at bounding box center [547, 469] width 58 height 18
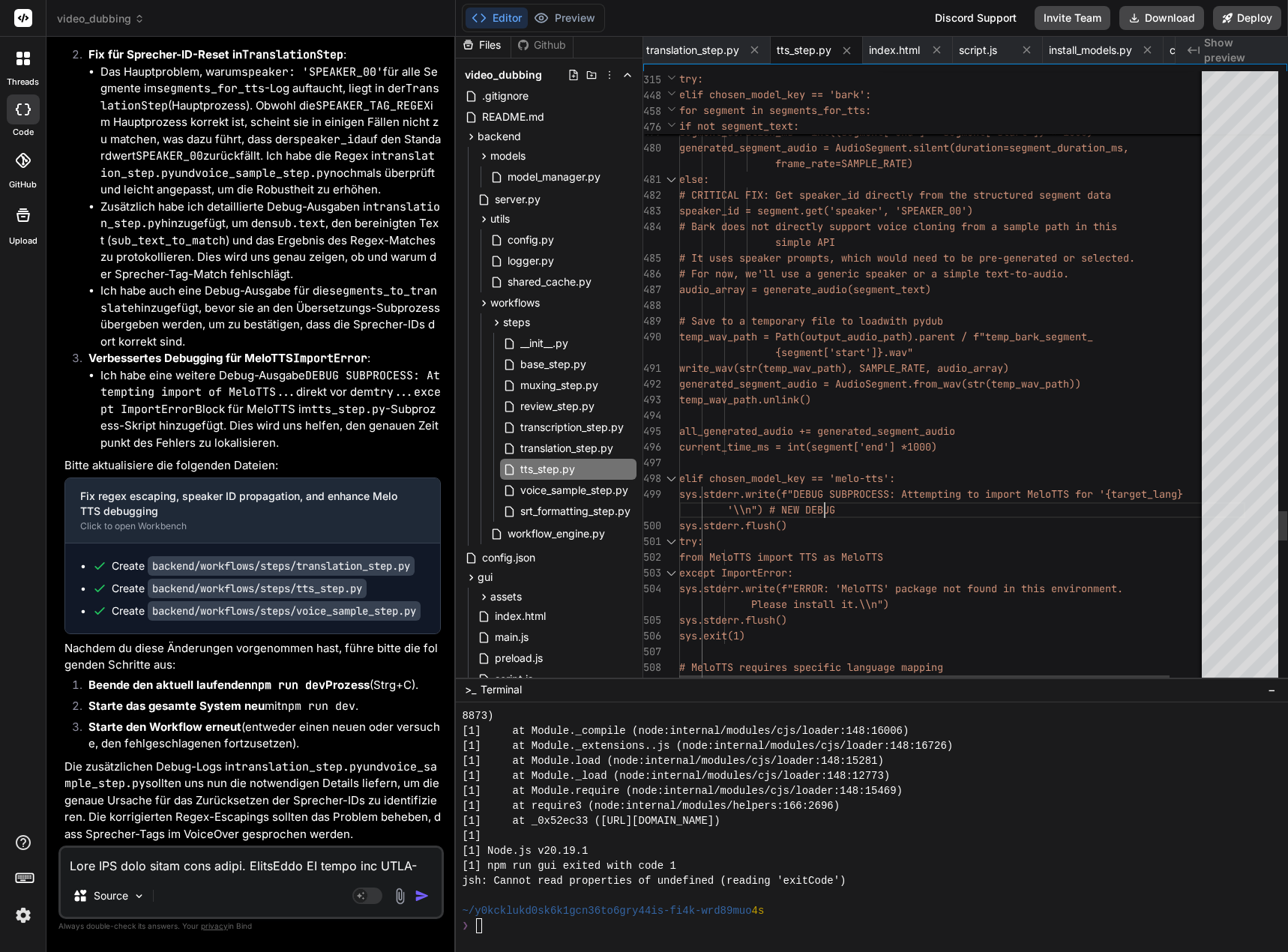
drag, startPoint x: 625, startPoint y: 478, endPoint x: 868, endPoint y: 495, distance: 243.6
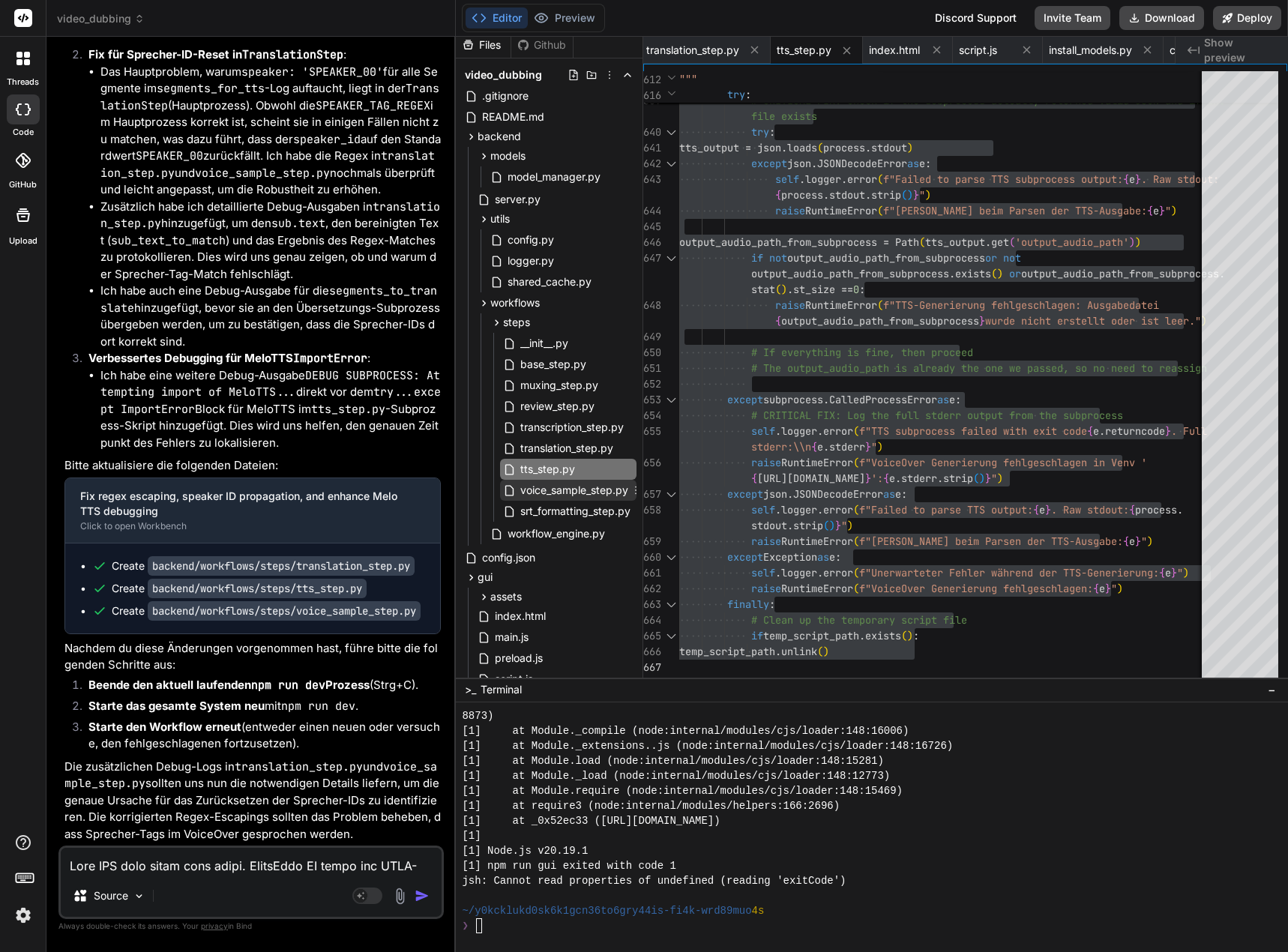
click at [557, 494] on span "voice_sample_step.py" at bounding box center [574, 490] width 111 height 18
